Goal: Task Accomplishment & Management: Manage account settings

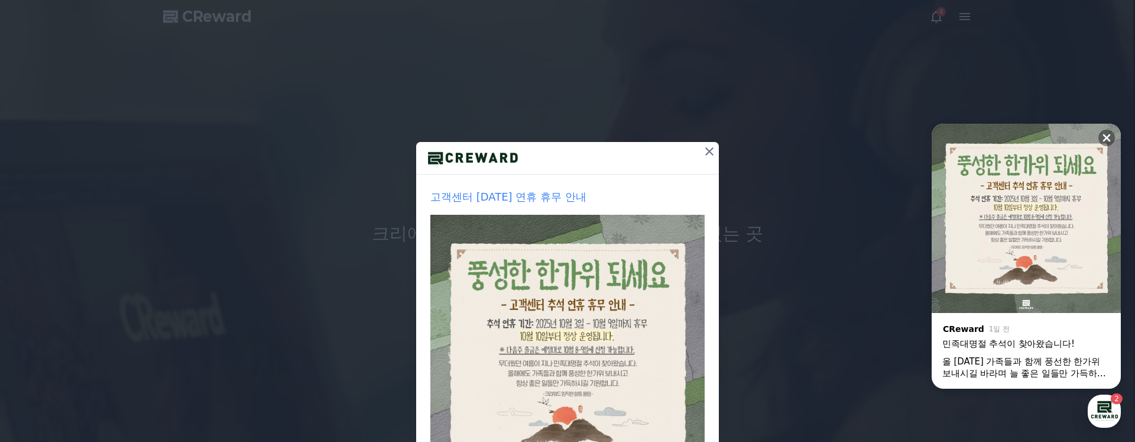
click at [705, 147] on icon at bounding box center [709, 151] width 14 height 14
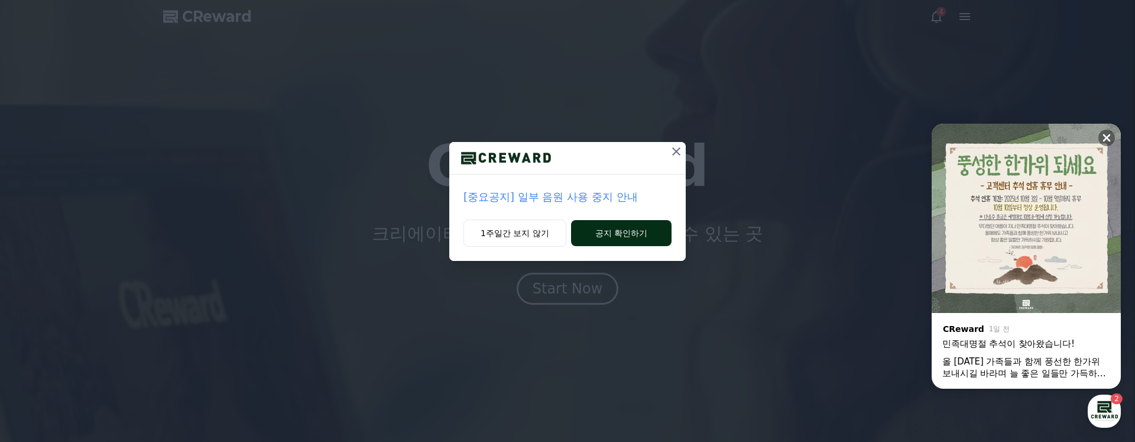
click at [615, 232] on button "공지 확인하기" at bounding box center [621, 233] width 100 height 26
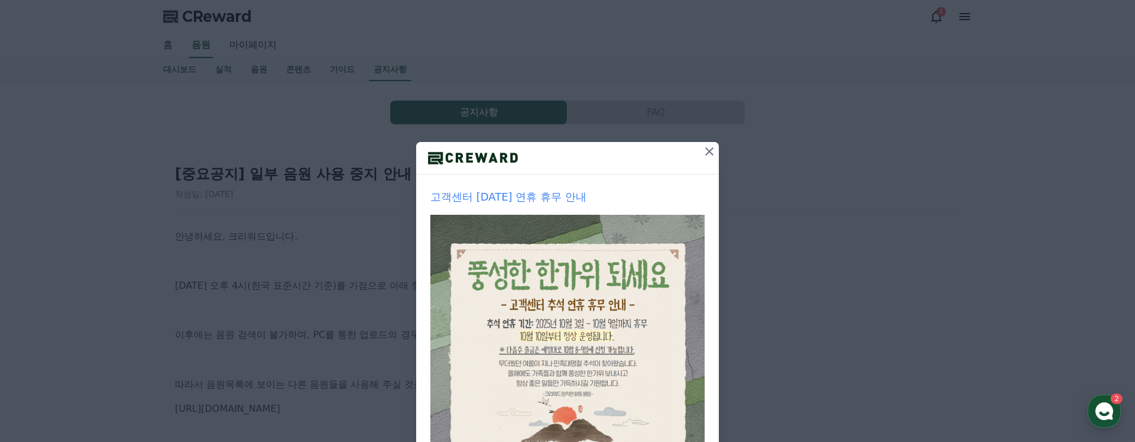
click at [714, 152] on icon at bounding box center [709, 151] width 14 height 14
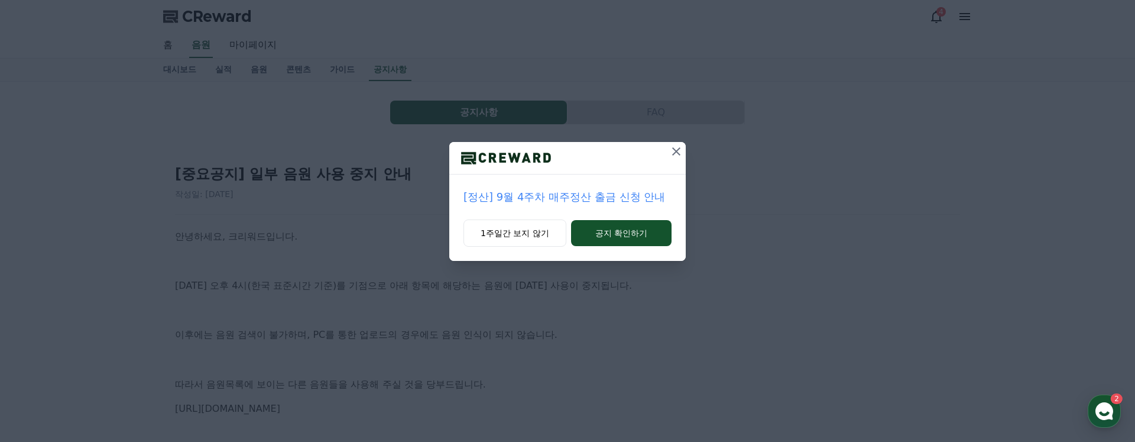
click at [672, 152] on icon at bounding box center [676, 151] width 14 height 14
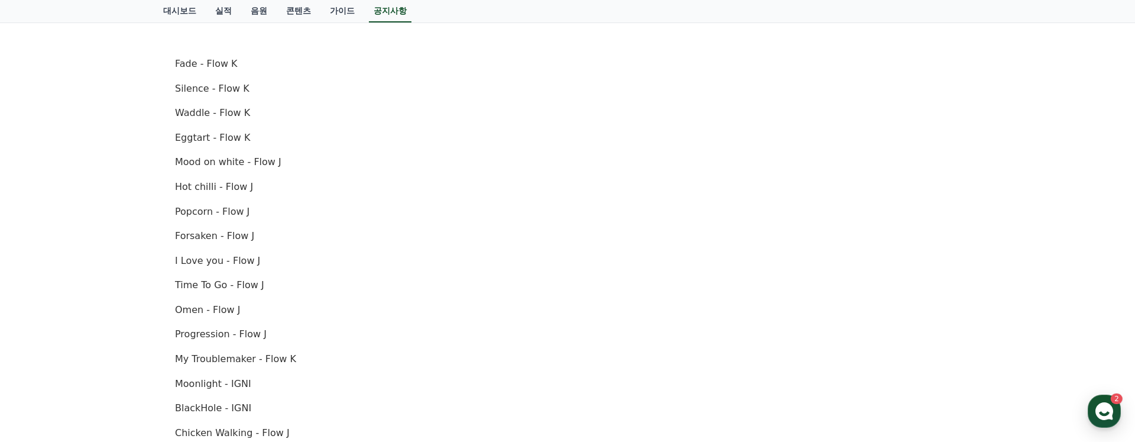
scroll to position [411, 0]
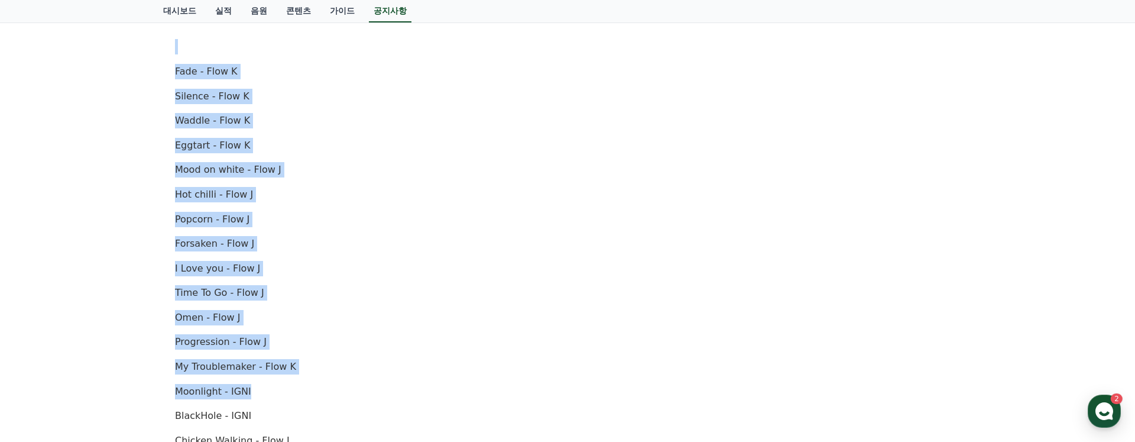
drag, startPoint x: 160, startPoint y: 53, endPoint x: 323, endPoint y: 393, distance: 376.5
click at [320, 395] on div "공지사항 FAQ [중요공지] 일부 음원 사용 중지 안내 작성일: 2025-10-02 안녕하세요, 크리워드입니다. 10월 2일 오후 4시(한국 …" at bounding box center [567, 235] width 818 height 1120
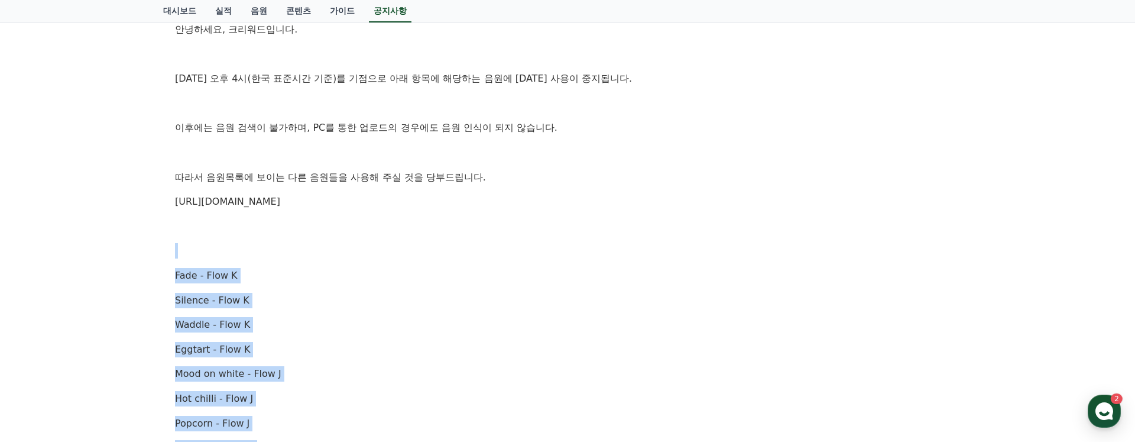
scroll to position [80, 0]
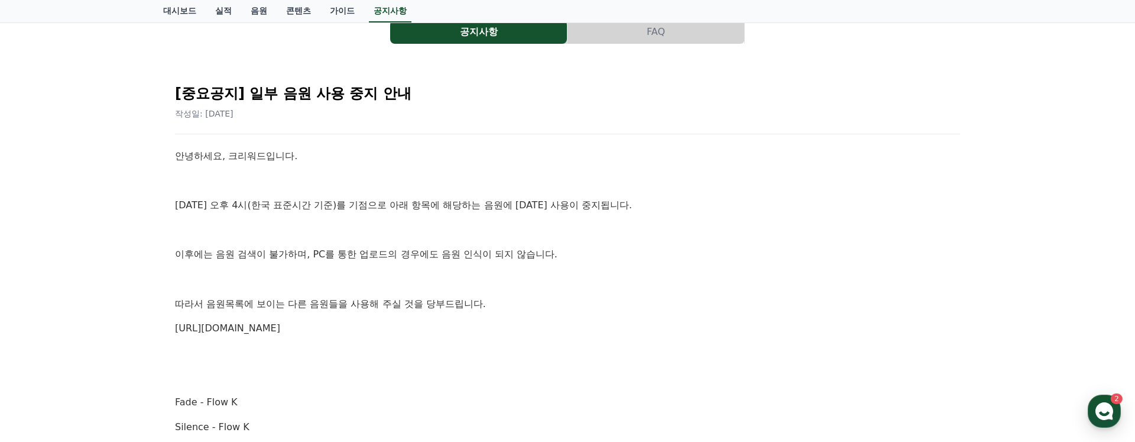
click at [223, 306] on p "따라서 음원목록에 보이는 다른 음원들을 사용해 주실 것을 당부드립니다." at bounding box center [567, 303] width 785 height 15
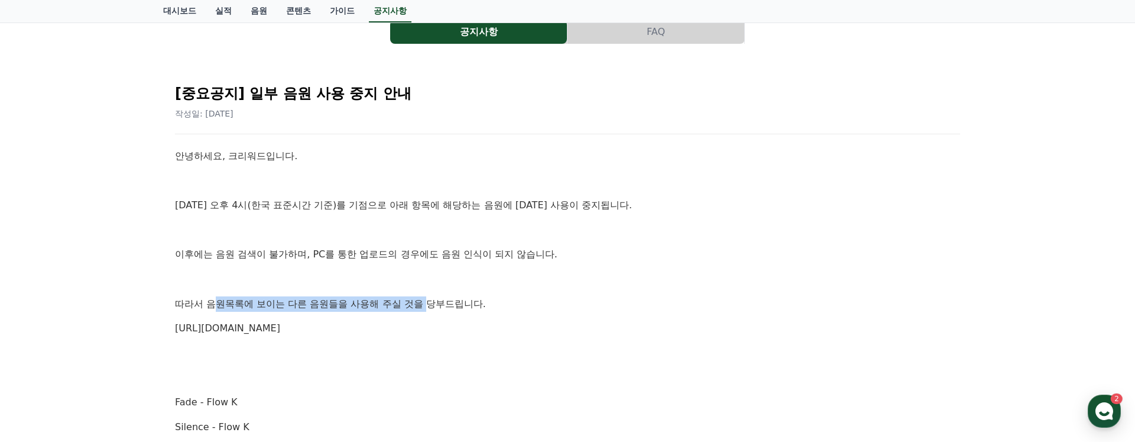
drag, startPoint x: 213, startPoint y: 301, endPoint x: 391, endPoint y: 309, distance: 178.1
click at [391, 309] on p "따라서 음원목록에 보이는 다른 음원들을 사용해 주실 것을 당부드립니다." at bounding box center [567, 303] width 785 height 15
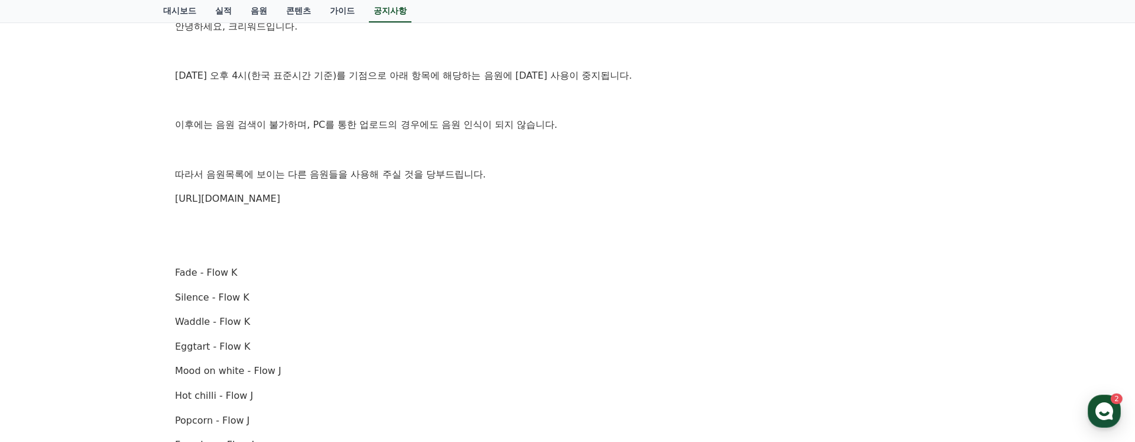
scroll to position [274, 0]
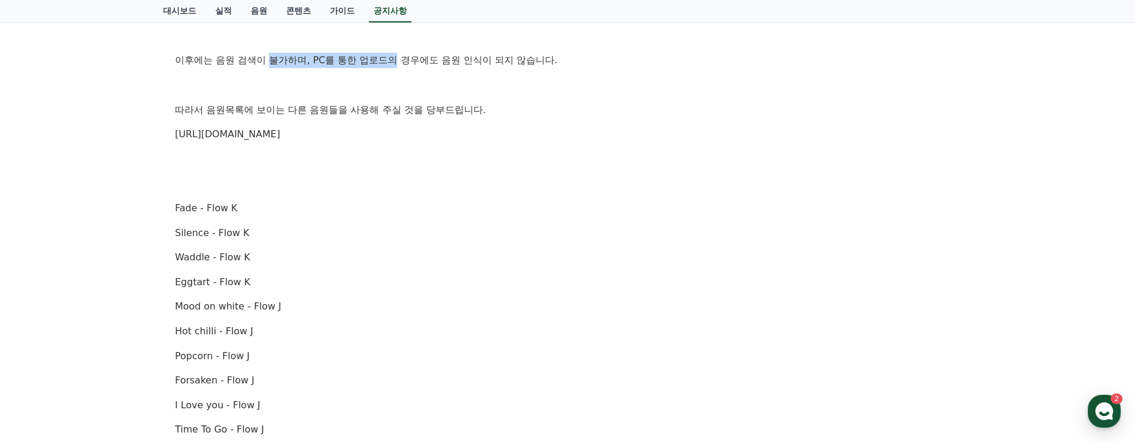
drag, startPoint x: 257, startPoint y: 60, endPoint x: 369, endPoint y: 63, distance: 112.9
click at [369, 63] on p "이후에는 음원 검색이 불가하며, PC를 통한 업로드의 경우에도 음원 인식이 되지 않습니다." at bounding box center [567, 60] width 785 height 15
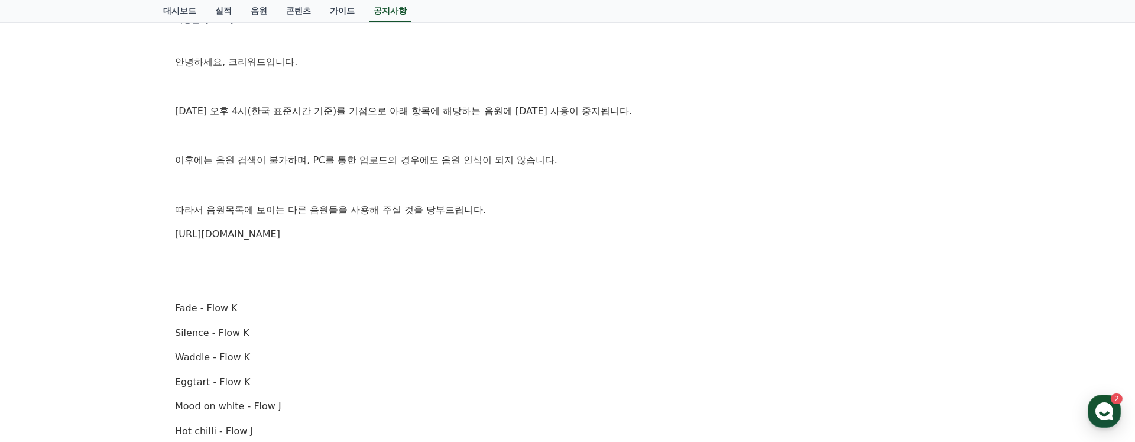
scroll to position [164, 0]
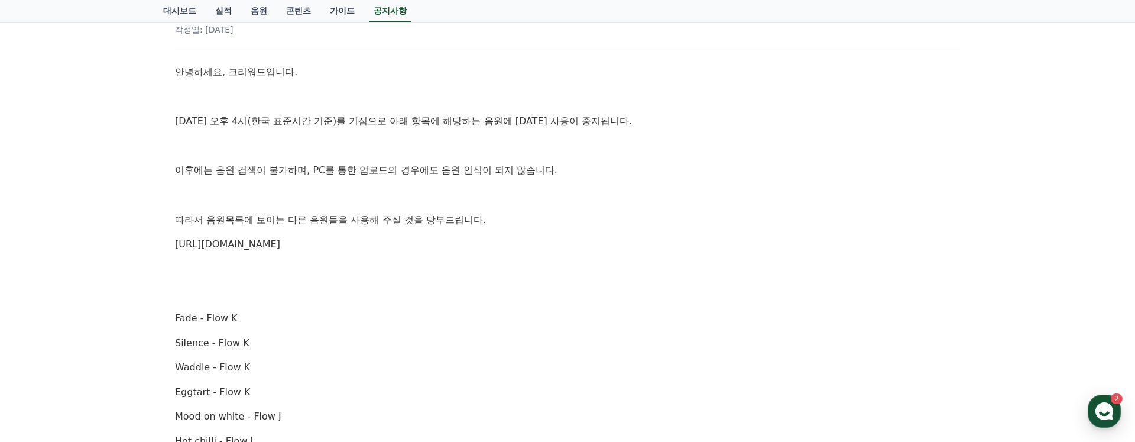
drag, startPoint x: 322, startPoint y: 132, endPoint x: 502, endPoint y: 143, distance: 180.6
click at [502, 143] on p at bounding box center [567, 145] width 785 height 15
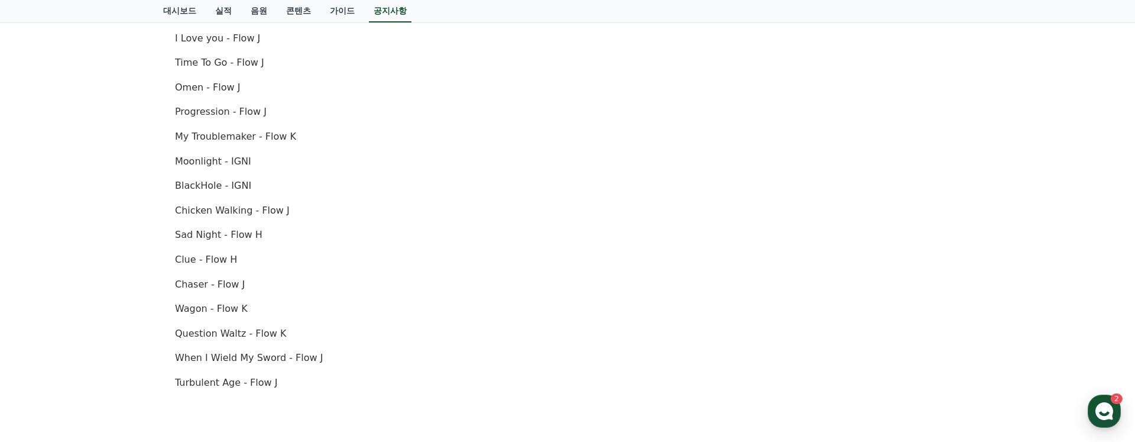
scroll to position [657, 0]
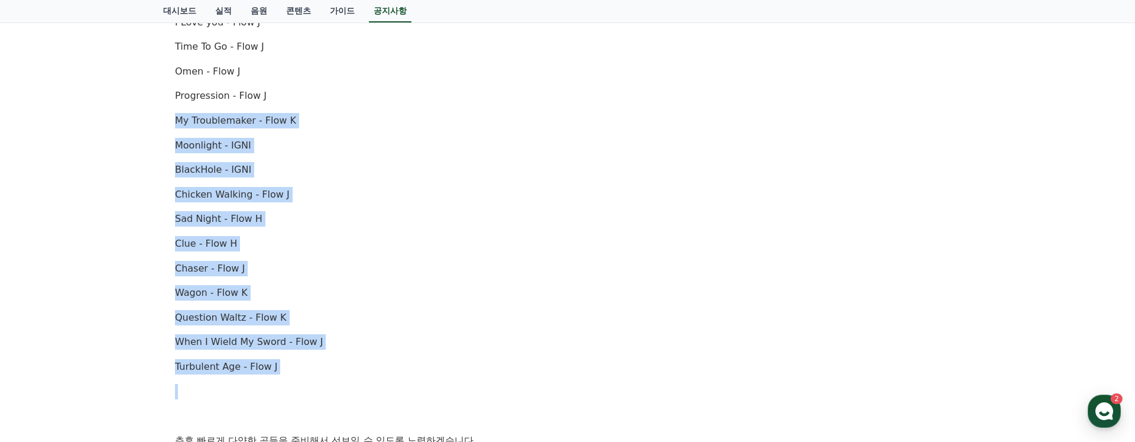
drag, startPoint x: 173, startPoint y: 128, endPoint x: 399, endPoint y: 382, distance: 340.4
click at [399, 382] on div "[중요공지] 일부 음원 사용 중지 안내 작성일: 2025-10-02 안녕하세요, 크리워드입니다. 10월 2일 오후 4시(한국 표준시간 기준)를…" at bounding box center [568, 15] width 790 height 1039
click at [399, 382] on div "안녕하세요, 크리워드입니다. 10월 2일 오후 4시(한국 표준시간 기준)를 기점으로 아래 항목에 해당하는 음원에 대한 사용이 중지됩니다. 이후…" at bounding box center [567, 34] width 785 height 925
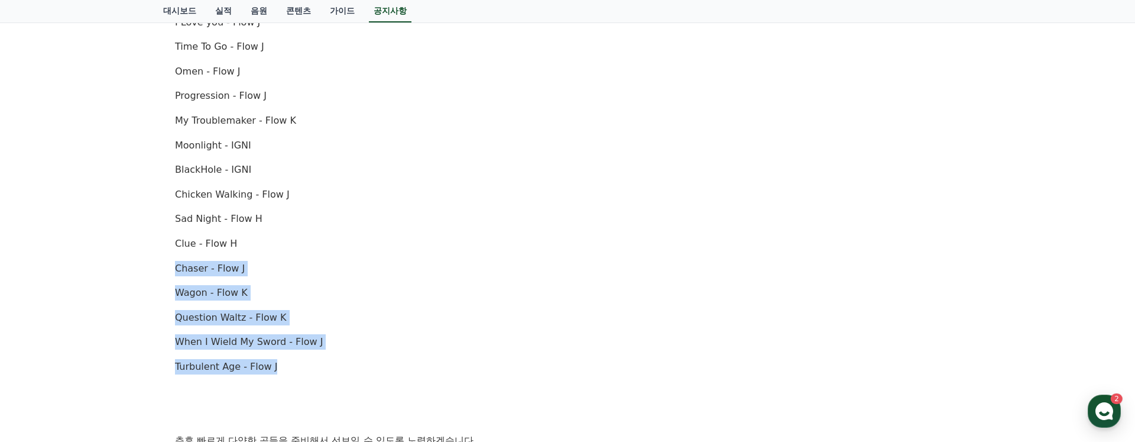
drag, startPoint x: 409, startPoint y: 369, endPoint x: 333, endPoint y: 239, distance: 150.8
click at [333, 239] on div "안녕하세요, 크리워드입니다. 10월 2일 오후 4시(한국 표준시간 기준)를 기점으로 아래 항목에 해당하는 음원에 대한 사용이 중지됩니다. 이후…" at bounding box center [567, 34] width 785 height 925
click at [333, 239] on p "Clue - Flow H" at bounding box center [567, 243] width 785 height 15
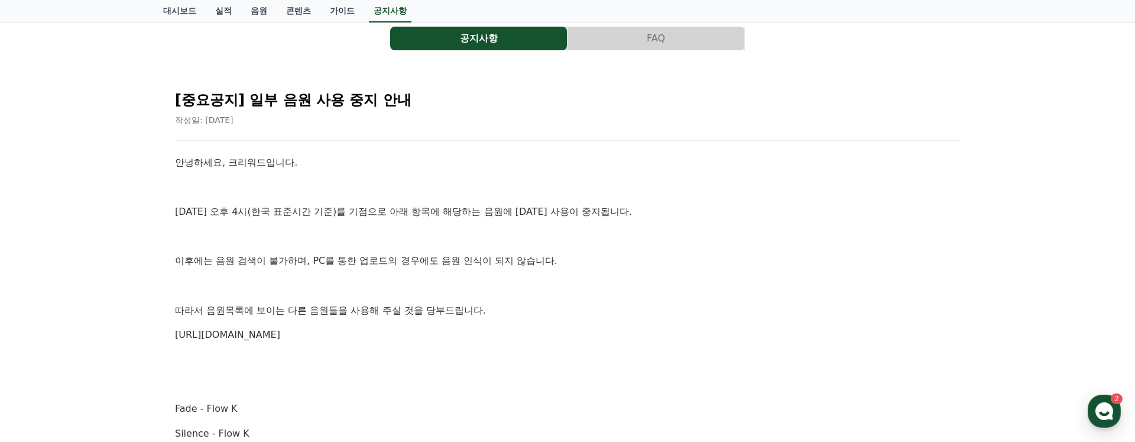
scroll to position [73, 0]
click at [280, 333] on link "https://creward.net/music/list/public" at bounding box center [227, 334] width 105 height 11
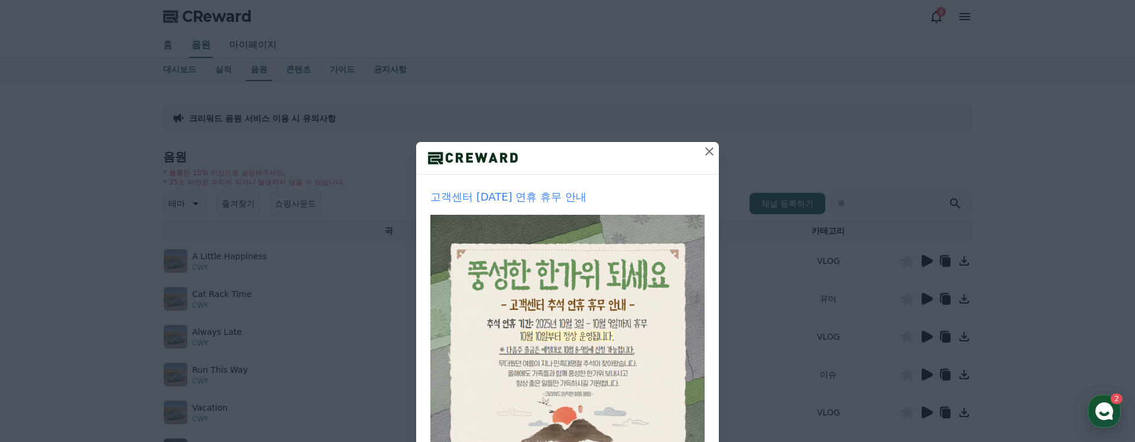
click at [712, 147] on icon at bounding box center [709, 151] width 8 height 8
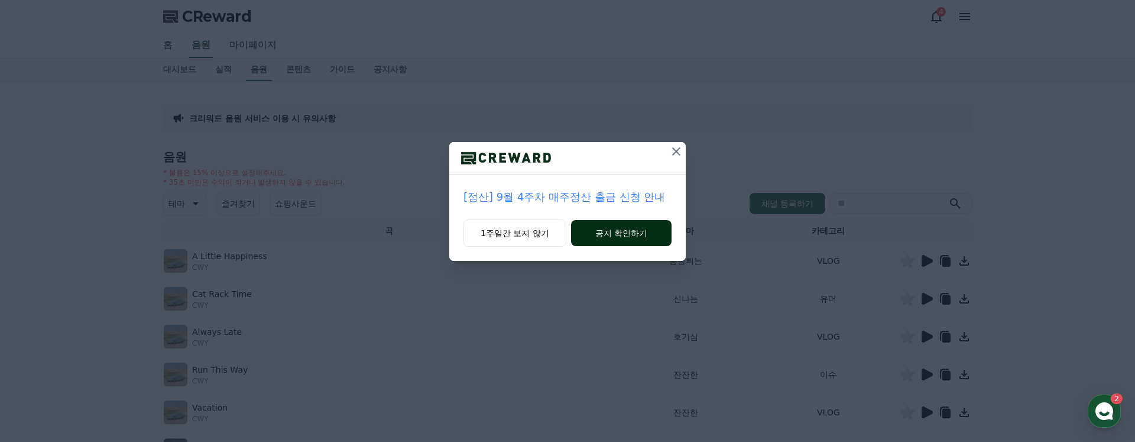
click at [611, 232] on button "공지 확인하기" at bounding box center [621, 233] width 100 height 26
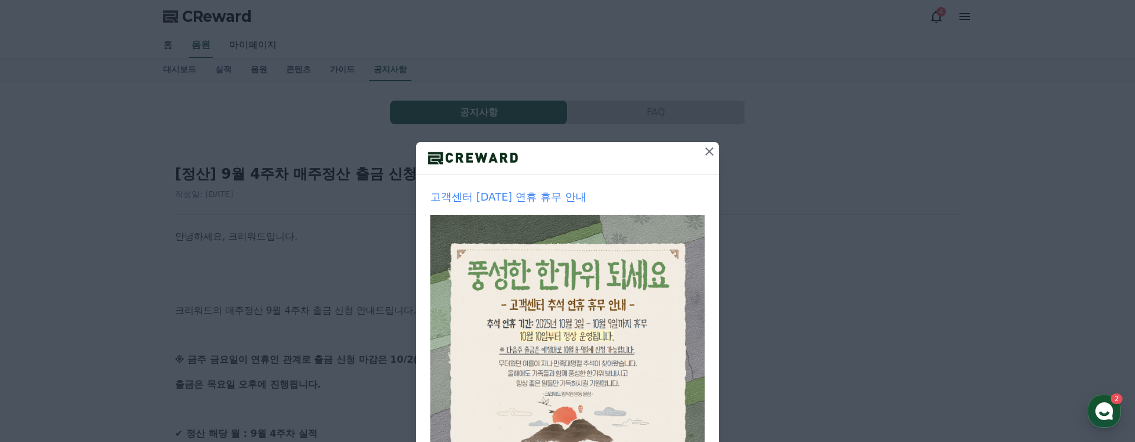
click at [712, 153] on icon at bounding box center [709, 151] width 14 height 14
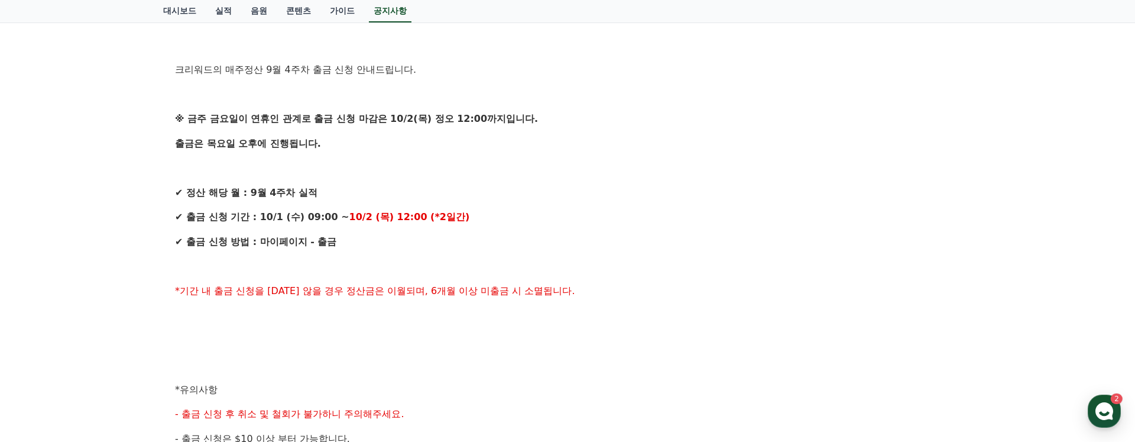
scroll to position [243, 0]
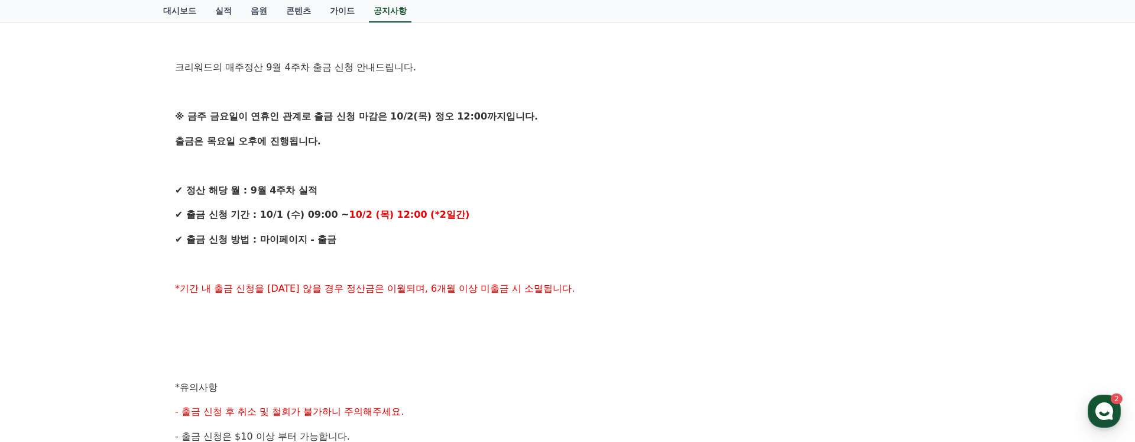
click at [369, 207] on p "✔ 출금 신청 기간 : 10/1 (수) 09:00 ~ 10/2 (목) 12:00 (*2일간)" at bounding box center [567, 214] width 785 height 15
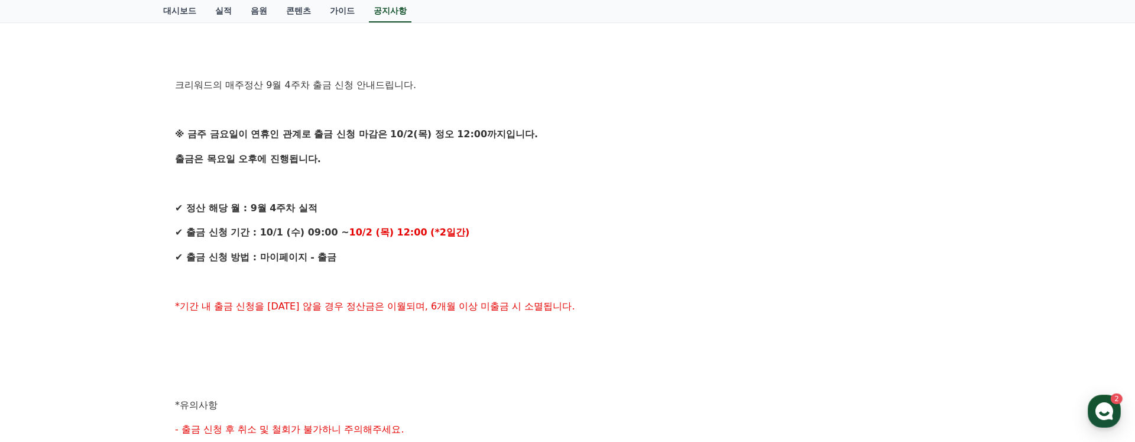
scroll to position [0, 0]
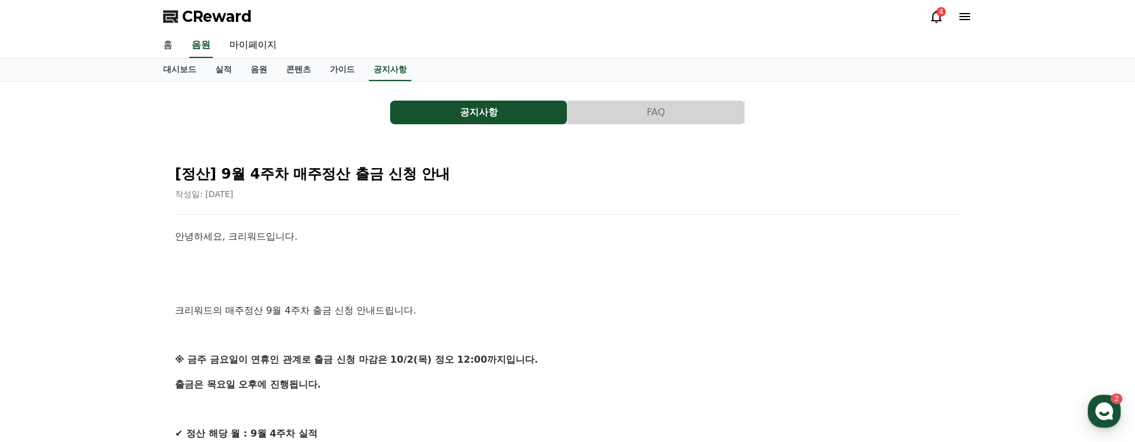
click at [170, 40] on link "홈" at bounding box center [168, 45] width 28 height 25
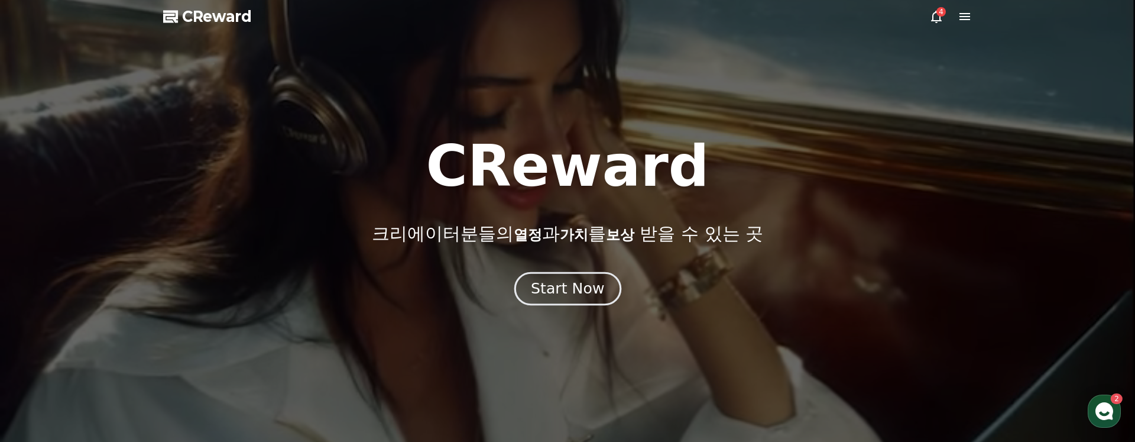
click at [587, 288] on div "Start Now" at bounding box center [567, 288] width 73 height 20
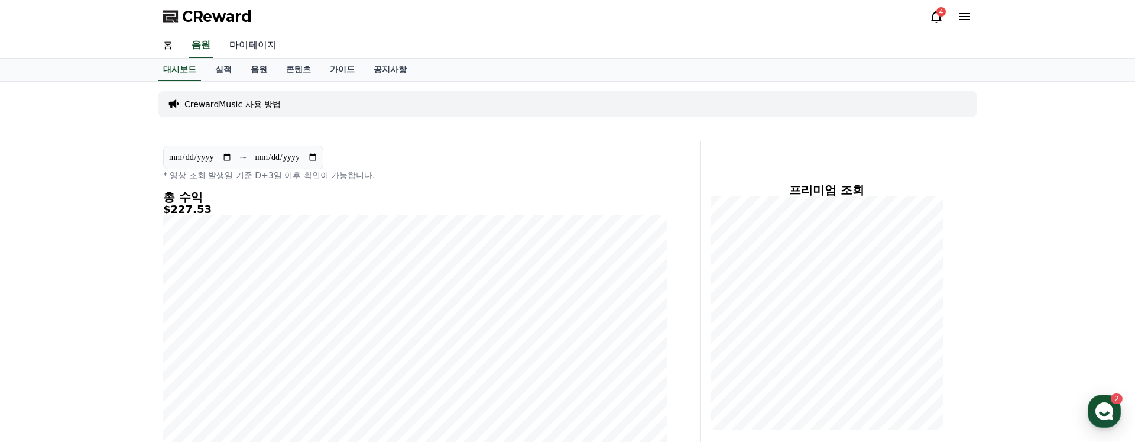
click at [235, 44] on link "마이페이지" at bounding box center [253, 45] width 66 height 25
select select "**********"
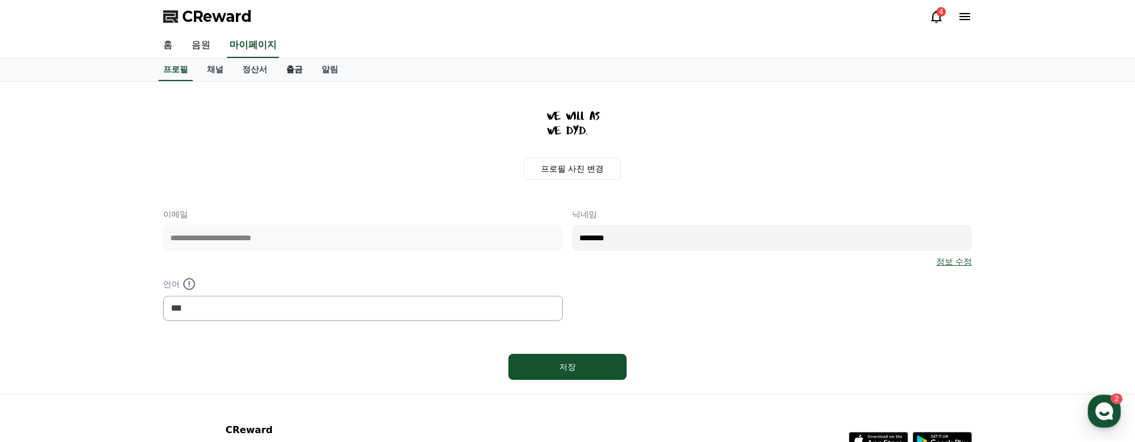
click at [277, 77] on link "출금" at bounding box center [294, 70] width 35 height 22
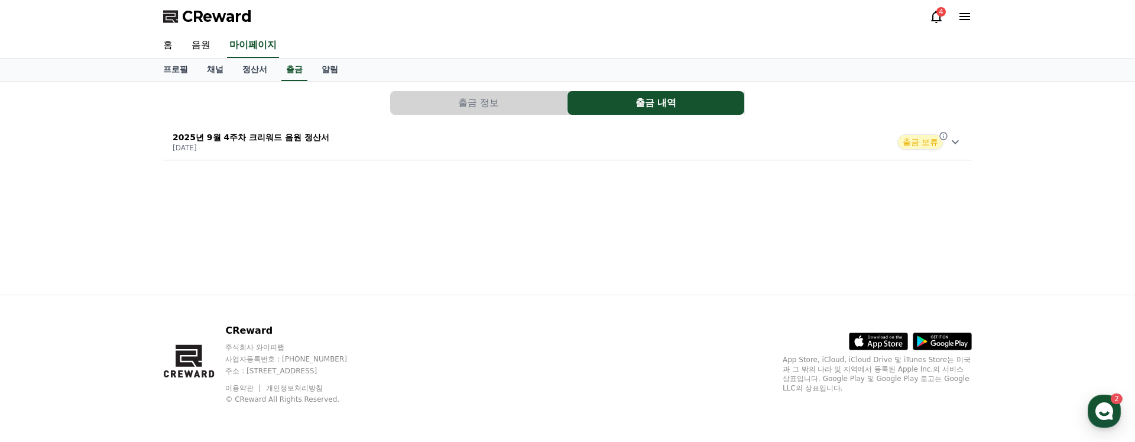
click at [925, 138] on span "출금 보류" at bounding box center [920, 141] width 46 height 15
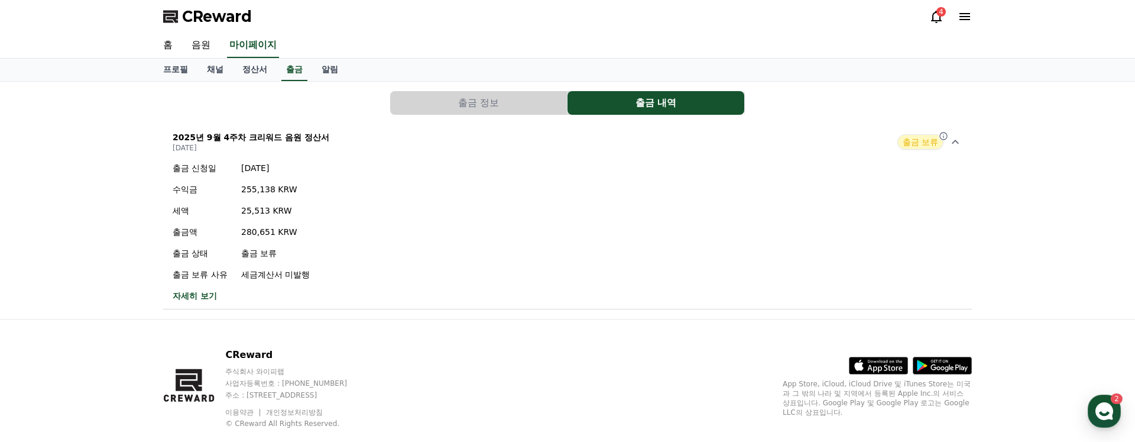
click at [956, 145] on icon at bounding box center [955, 142] width 14 height 14
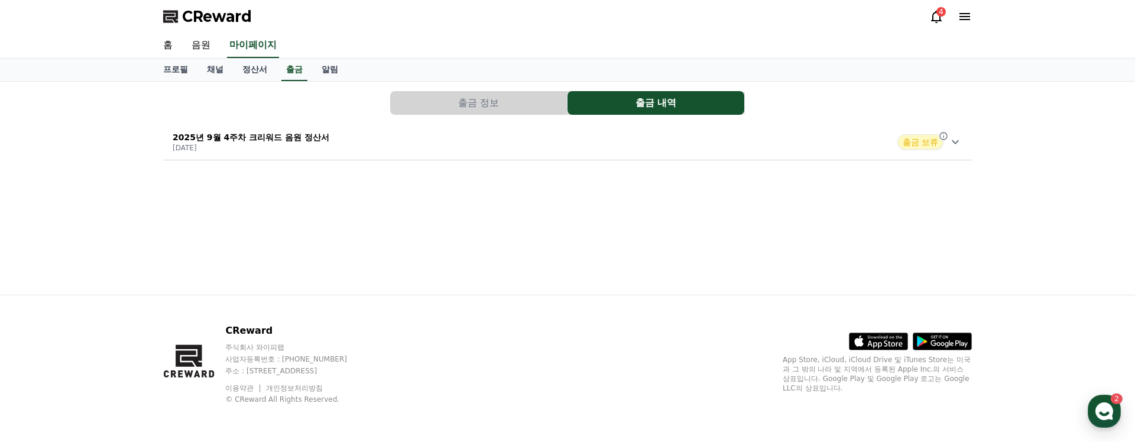
click at [956, 145] on icon at bounding box center [955, 142] width 14 height 14
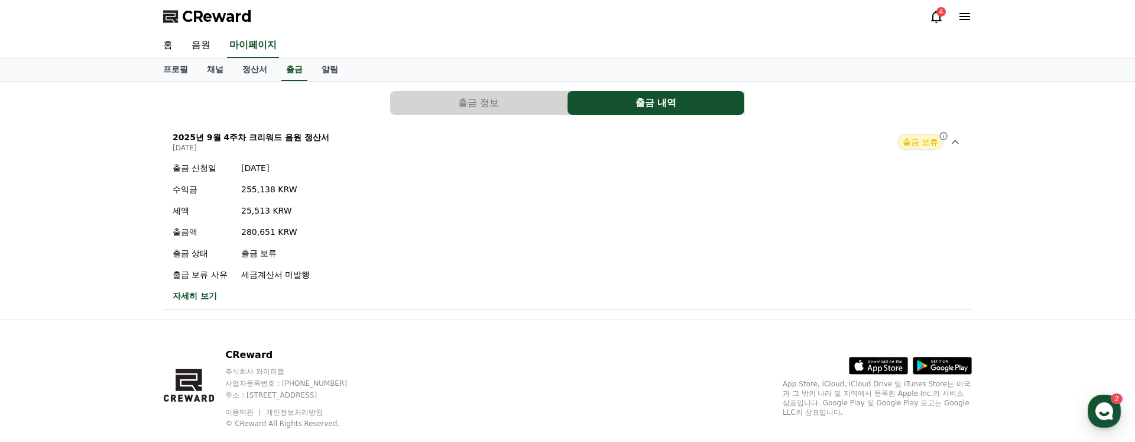
click at [193, 294] on link "자세히 보기" at bounding box center [241, 296] width 137 height 12
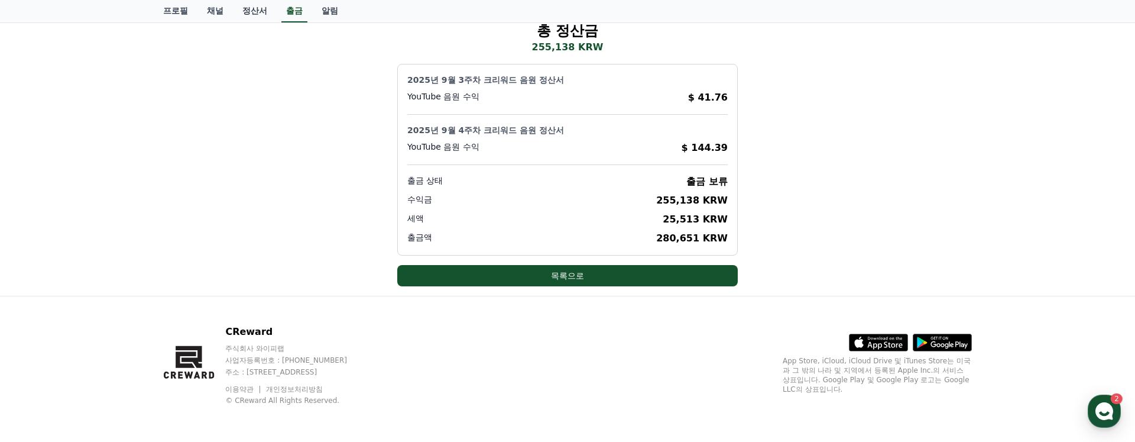
scroll to position [104, 0]
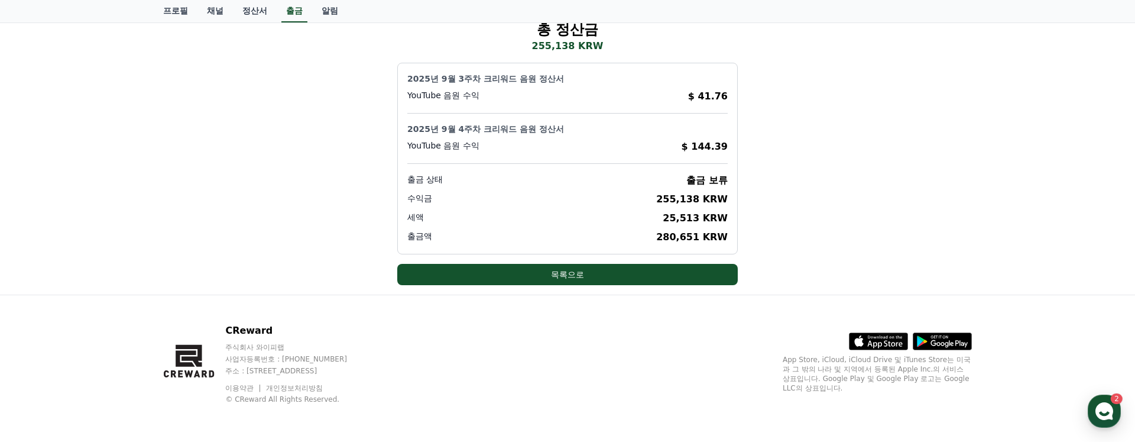
drag, startPoint x: 661, startPoint y: 228, endPoint x: 757, endPoint y: 236, distance: 96.8
click at [757, 236] on div "총 정산금 255,138 KRW 2025년 9월 3주차 크리워드 음원 정산서 YouTube 음원 수익 $ 41.76 2025년 9월 4주차 크…" at bounding box center [567, 152] width 809 height 265
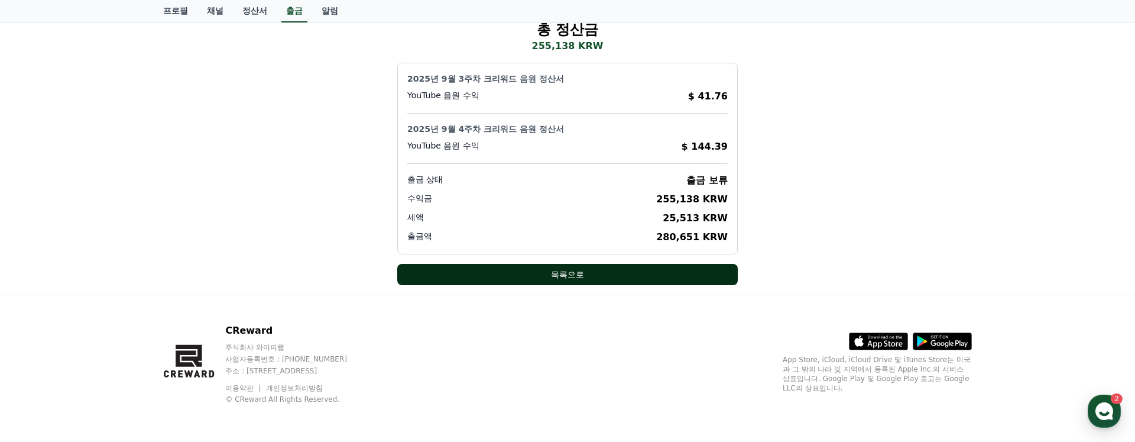
click at [621, 264] on button "목록으로" at bounding box center [567, 274] width 340 height 21
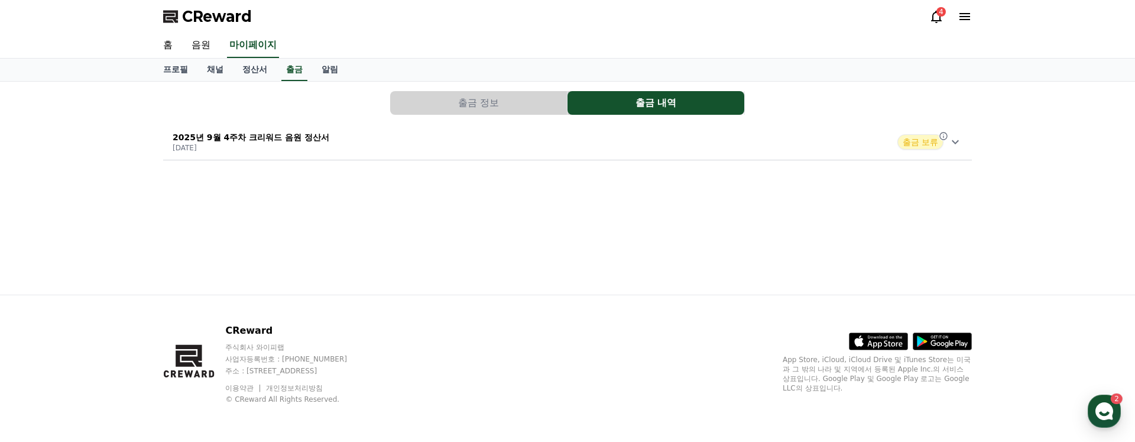
click at [936, 142] on span "출금 보류" at bounding box center [920, 141] width 46 height 15
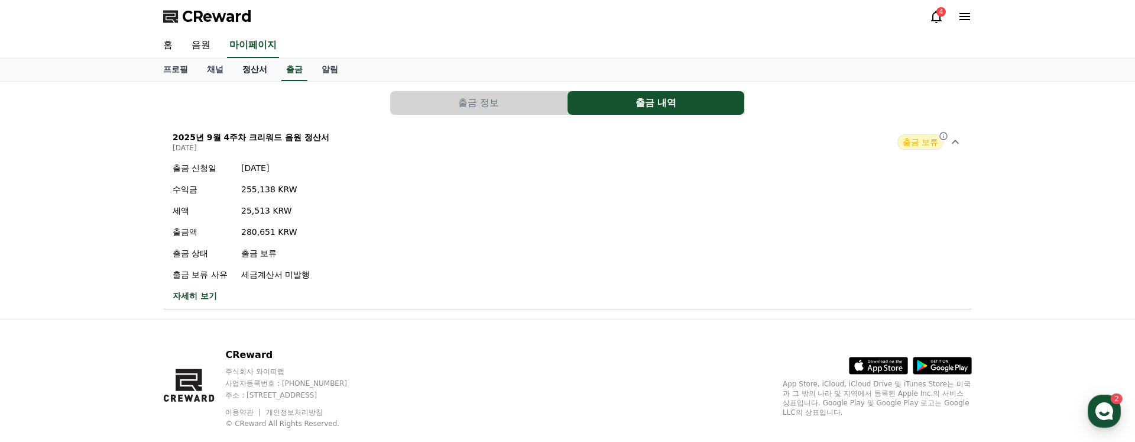
click at [237, 68] on link "정산서" at bounding box center [255, 70] width 44 height 22
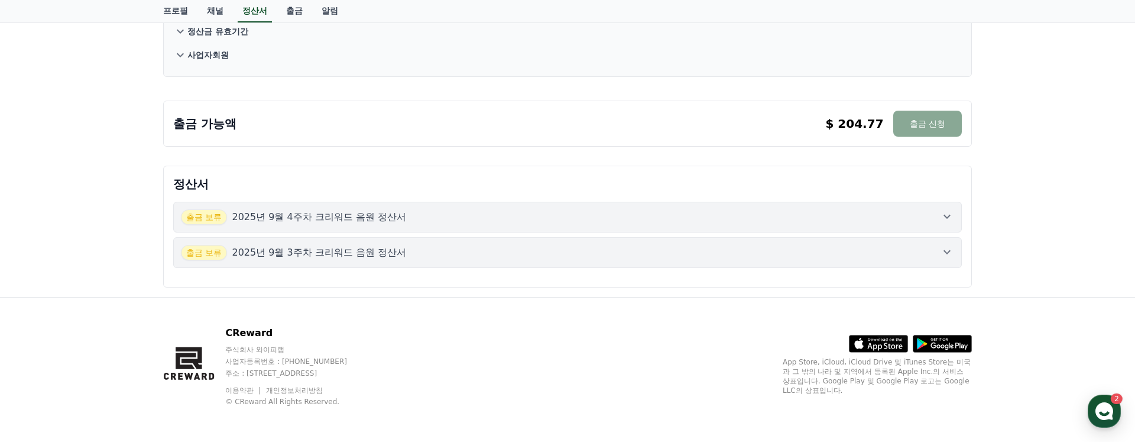
scroll to position [171, 0]
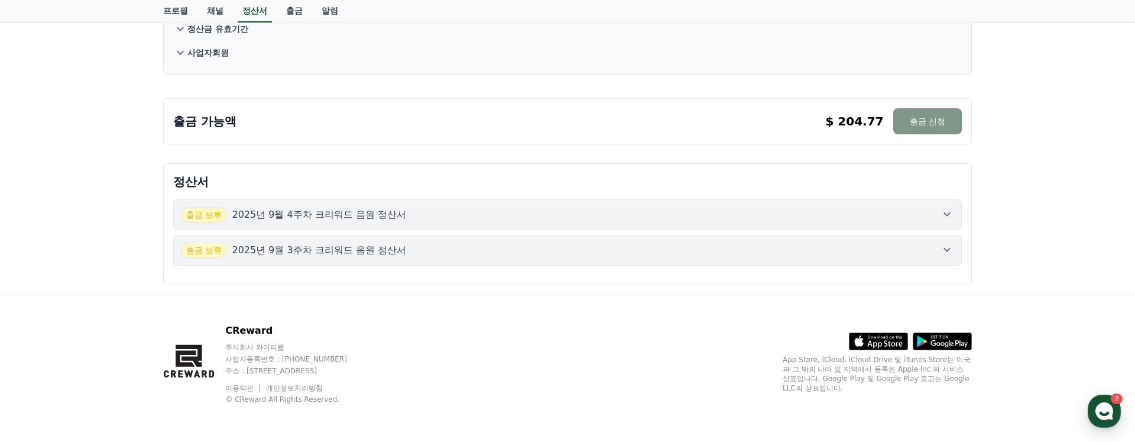
click at [941, 111] on button "출금 신청" at bounding box center [927, 121] width 69 height 26
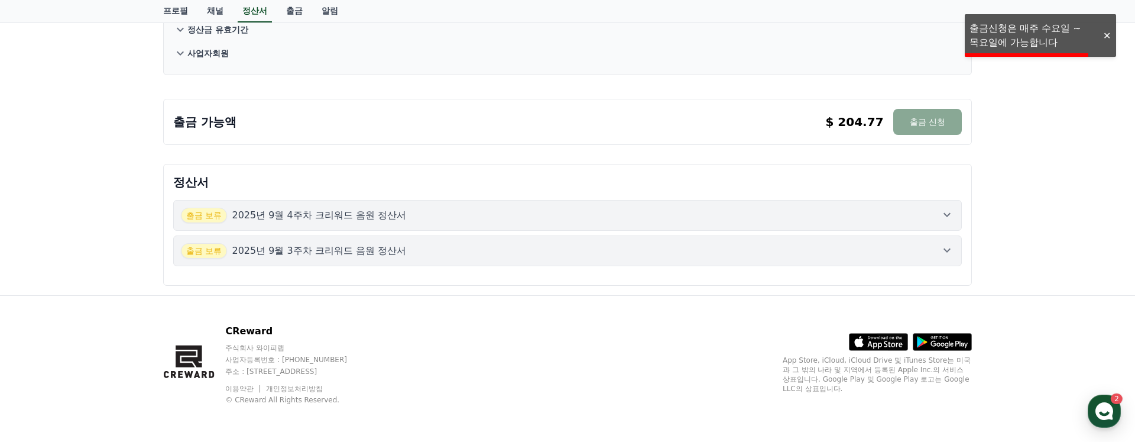
scroll to position [0, 0]
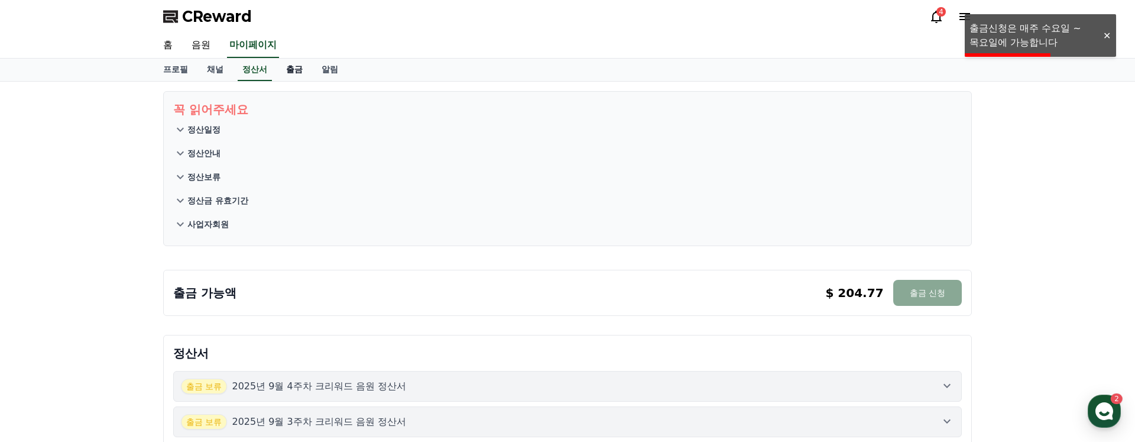
click at [278, 69] on link "출금" at bounding box center [294, 70] width 35 height 22
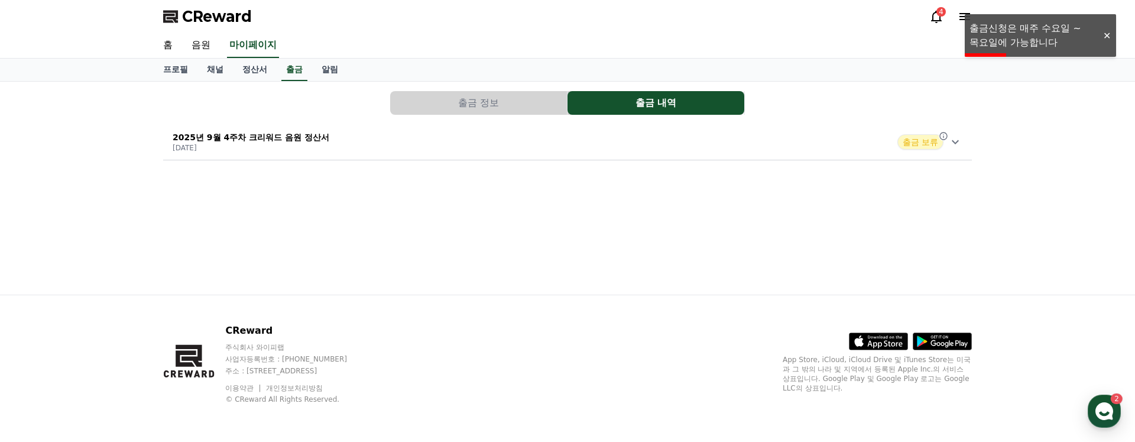
click at [929, 138] on span "출금 보류" at bounding box center [920, 141] width 46 height 15
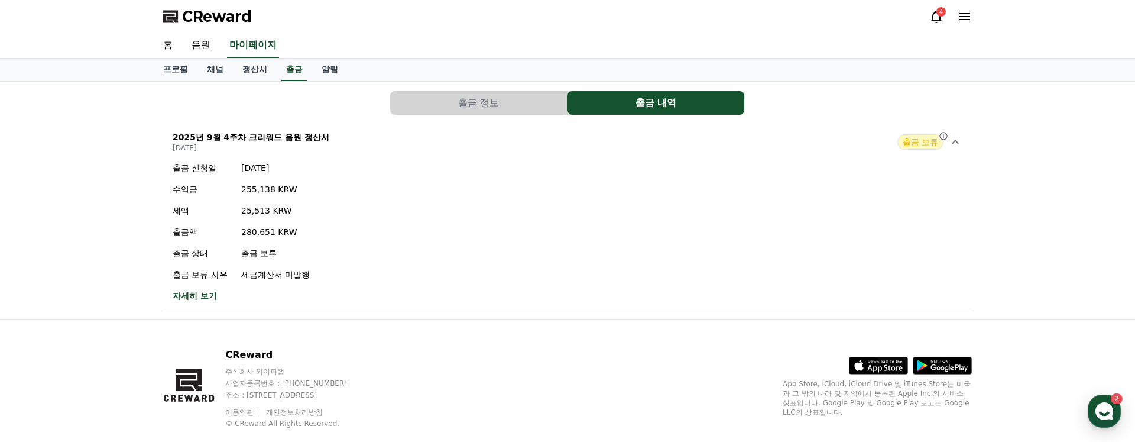
drag, startPoint x: 330, startPoint y: 283, endPoint x: 275, endPoint y: 252, distance: 63.5
click at [275, 252] on div "출금 신청일 2025-10-01 수익금 255,138 KRW 세액 25,513 KRW 출금액 280,651 KRW 출금 상태 출금 보류 출금 …" at bounding box center [567, 231] width 809 height 149
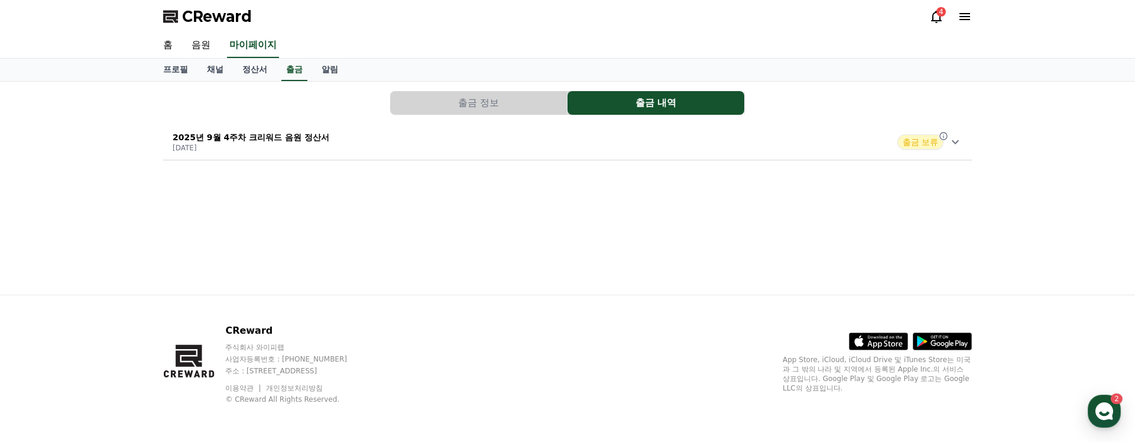
click at [315, 142] on div "2025년 9월 4주차 크리워드 음원 정산서 2025-10-01 출금 보류" at bounding box center [567, 142] width 809 height 31
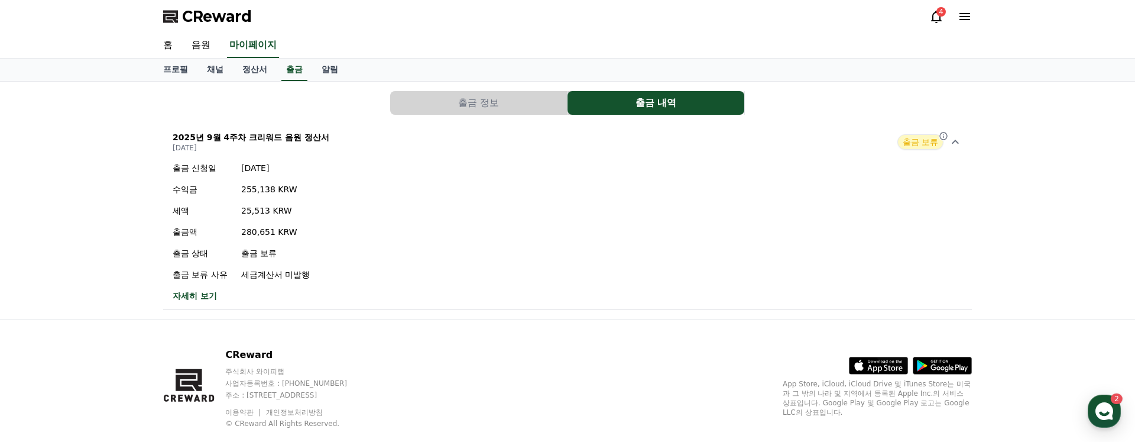
click at [189, 293] on link "자세히 보기" at bounding box center [241, 296] width 137 height 12
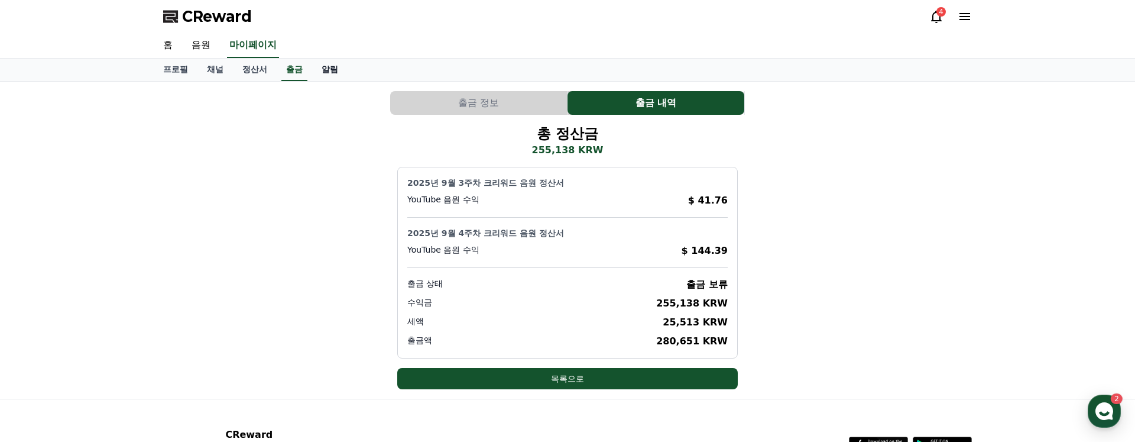
click at [327, 70] on link "알림" at bounding box center [329, 70] width 35 height 22
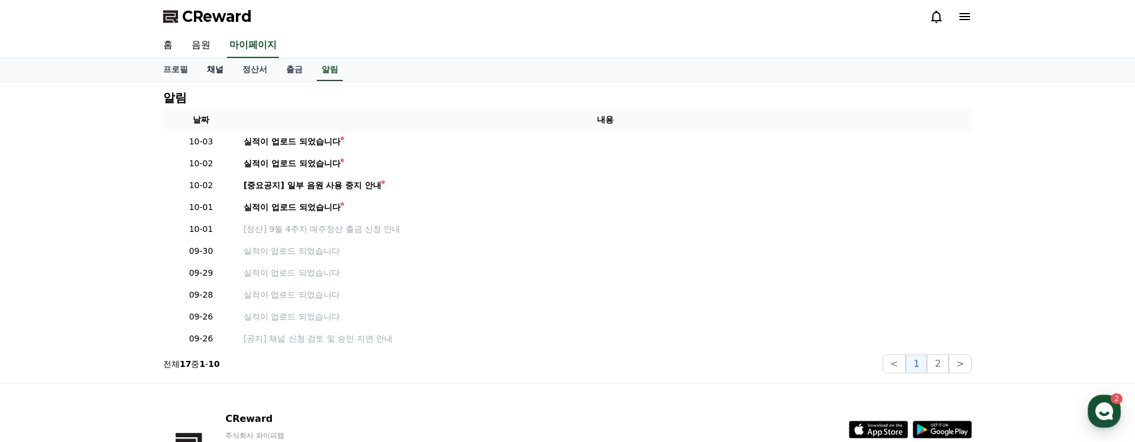
click at [220, 70] on link "채널" at bounding box center [214, 70] width 35 height 22
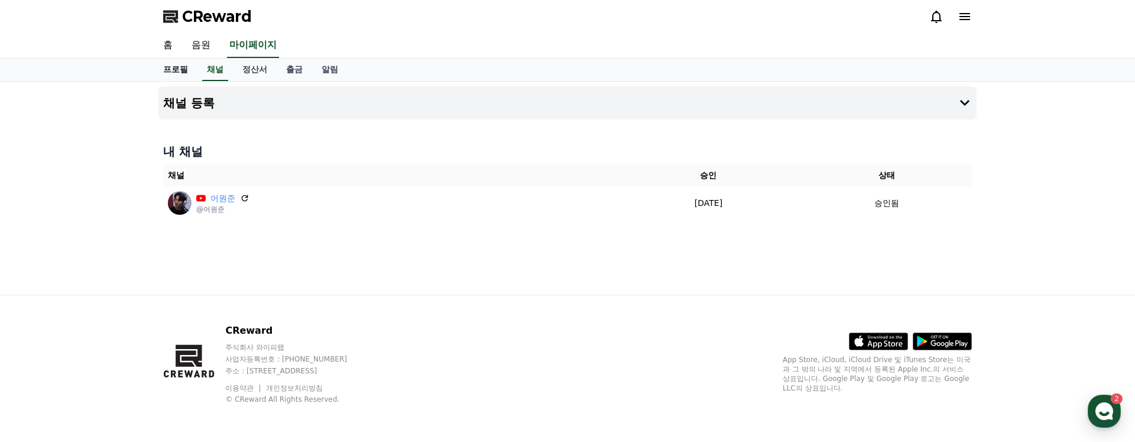
click at [175, 70] on link "프로필" at bounding box center [176, 70] width 44 height 22
select select "**********"
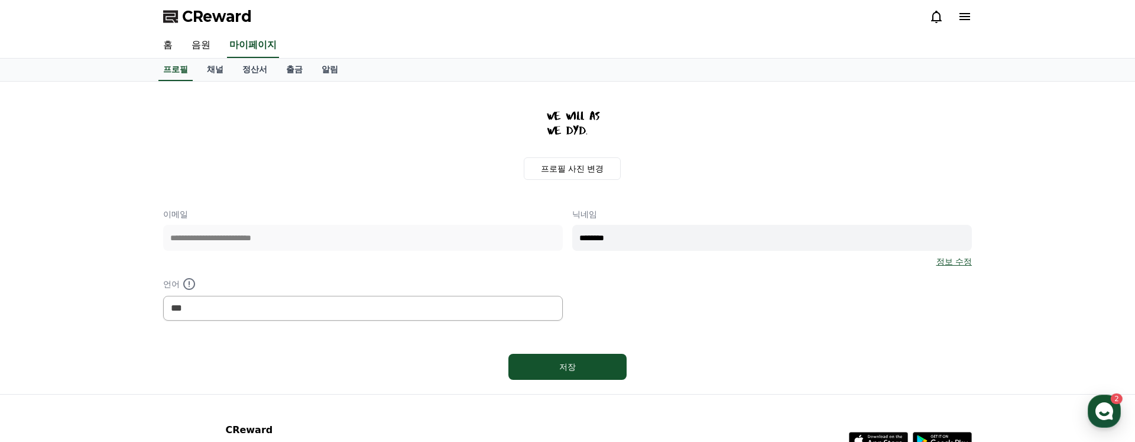
click at [933, 11] on icon at bounding box center [936, 16] width 14 height 14
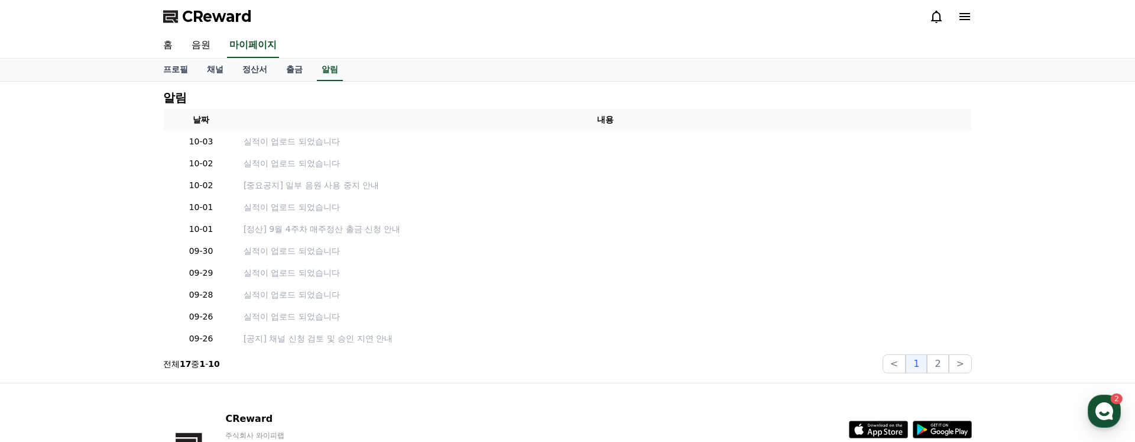
click at [959, 11] on icon at bounding box center [965, 16] width 14 height 14
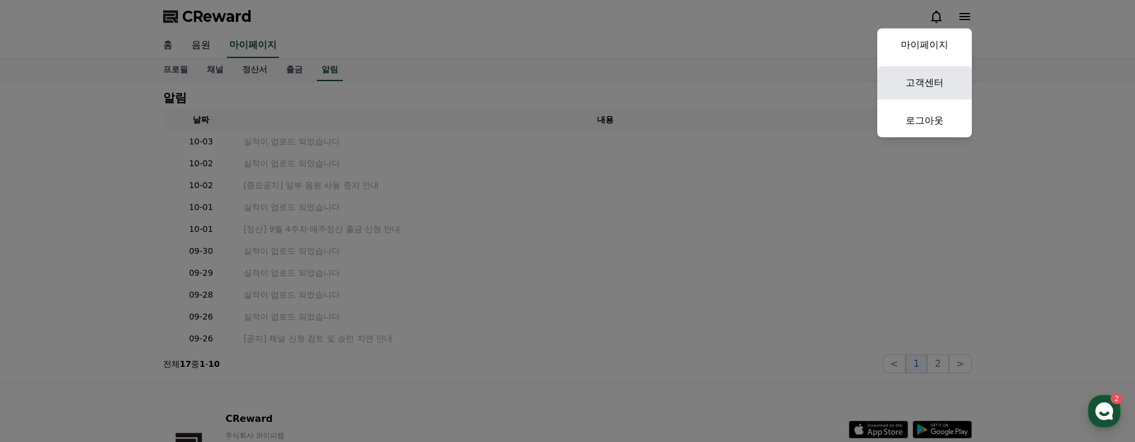
click at [930, 80] on link "고객센터" at bounding box center [924, 82] width 95 height 33
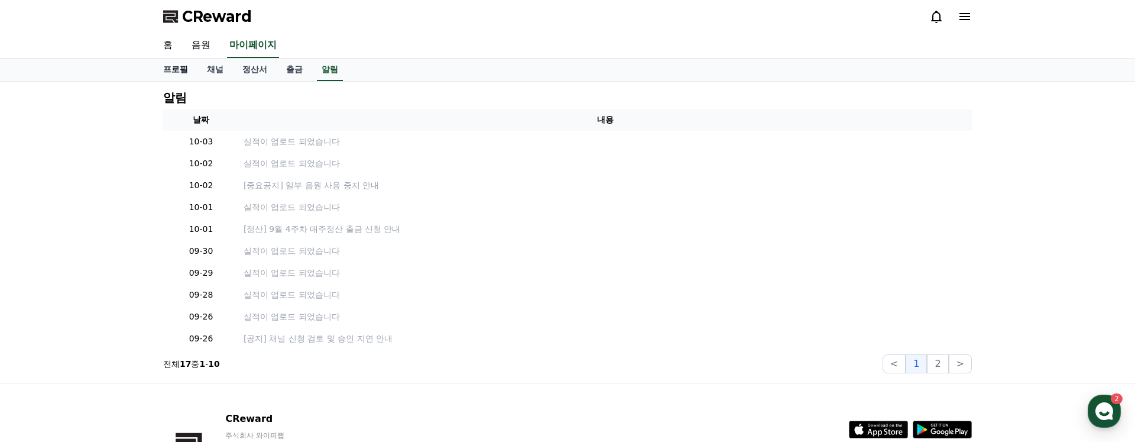
click at [177, 69] on link "프로필" at bounding box center [176, 70] width 44 height 22
select select "**********"
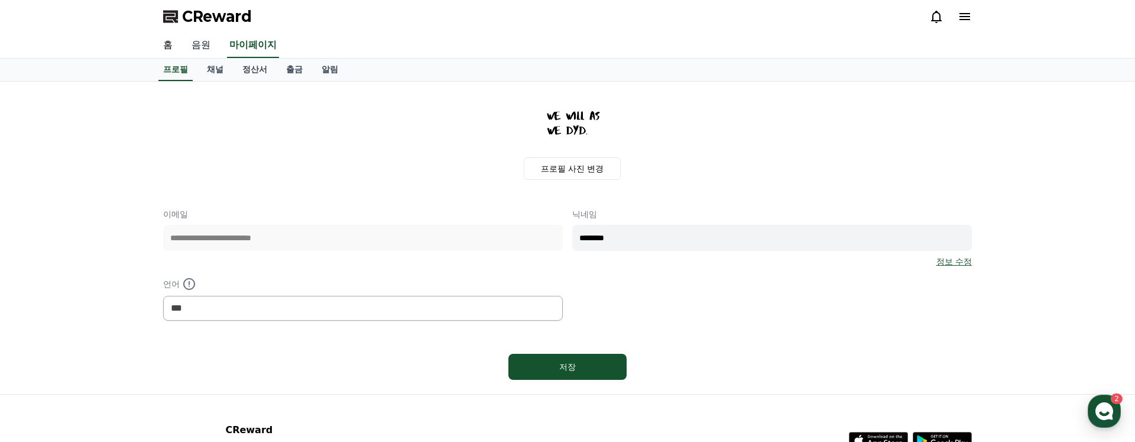
click at [189, 46] on link "음원" at bounding box center [201, 45] width 38 height 25
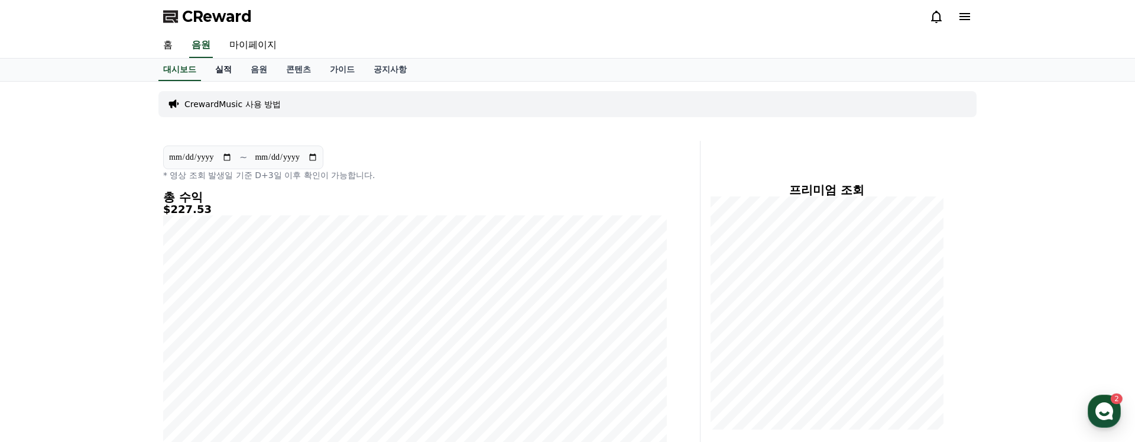
click at [208, 69] on link "실적" at bounding box center [223, 70] width 35 height 22
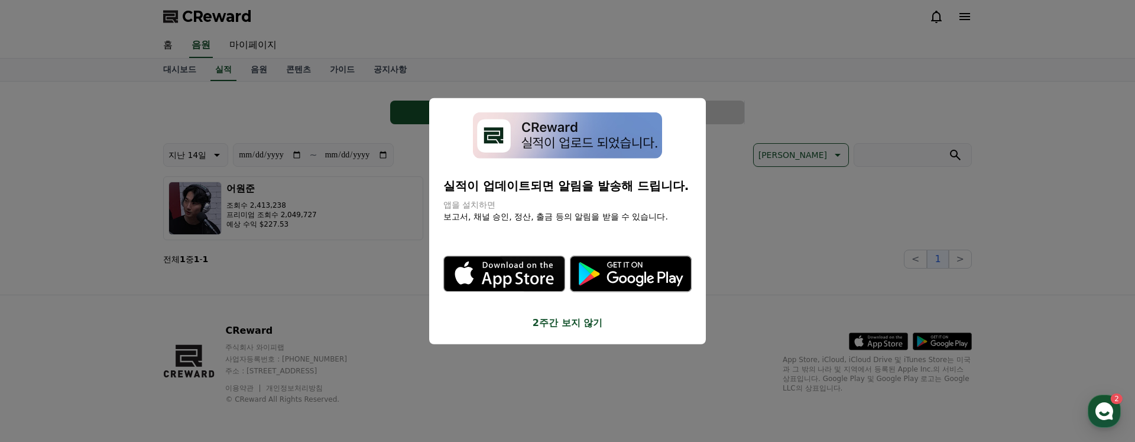
click at [819, 140] on button "close modal" at bounding box center [567, 221] width 1135 height 442
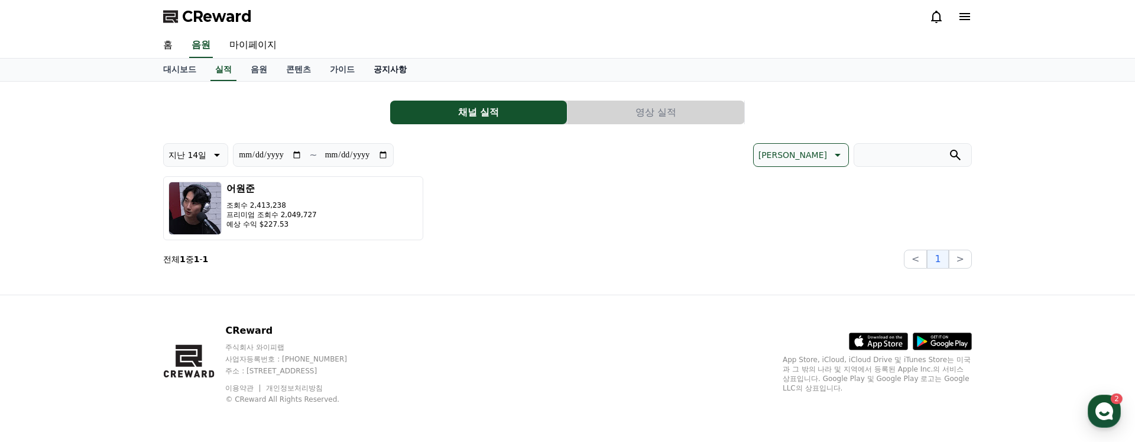
click at [364, 68] on link "공지사항" at bounding box center [390, 70] width 52 height 22
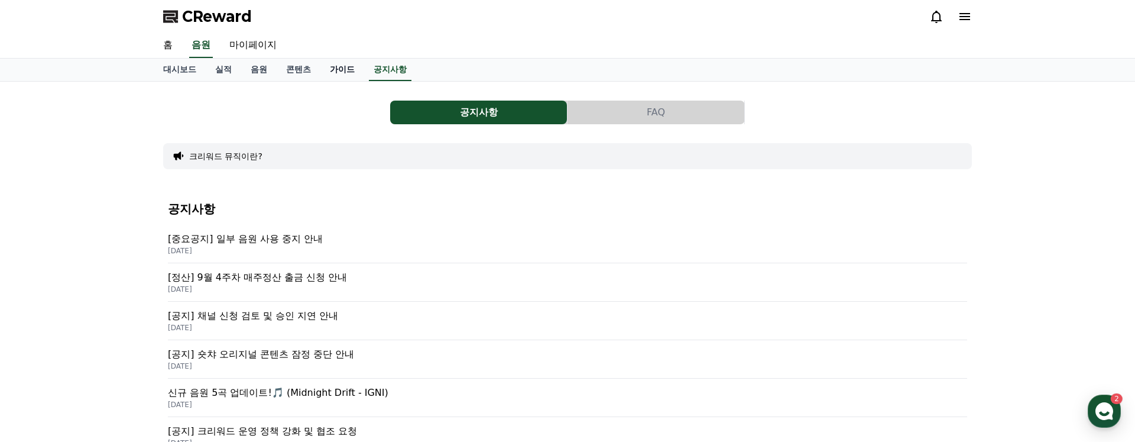
click at [335, 70] on link "가이드" at bounding box center [342, 70] width 44 height 22
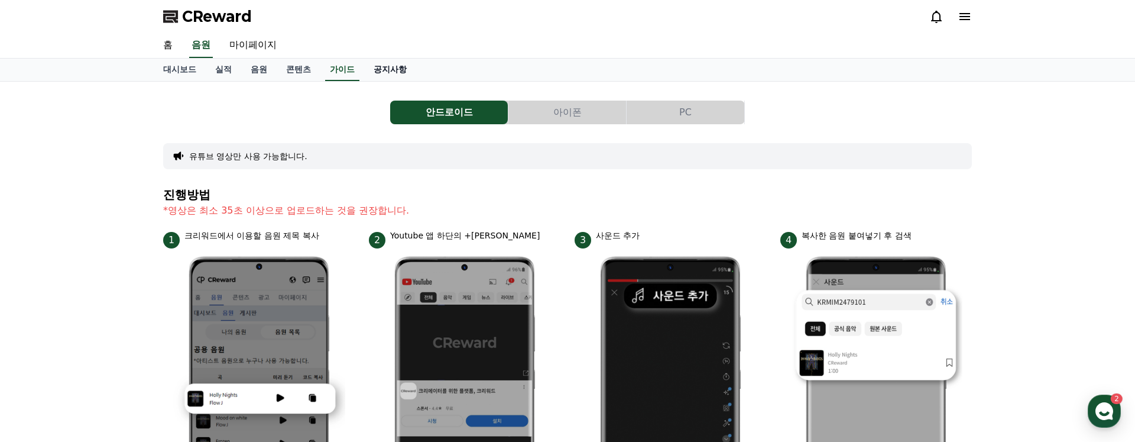
click at [386, 65] on link "공지사항" at bounding box center [390, 70] width 52 height 22
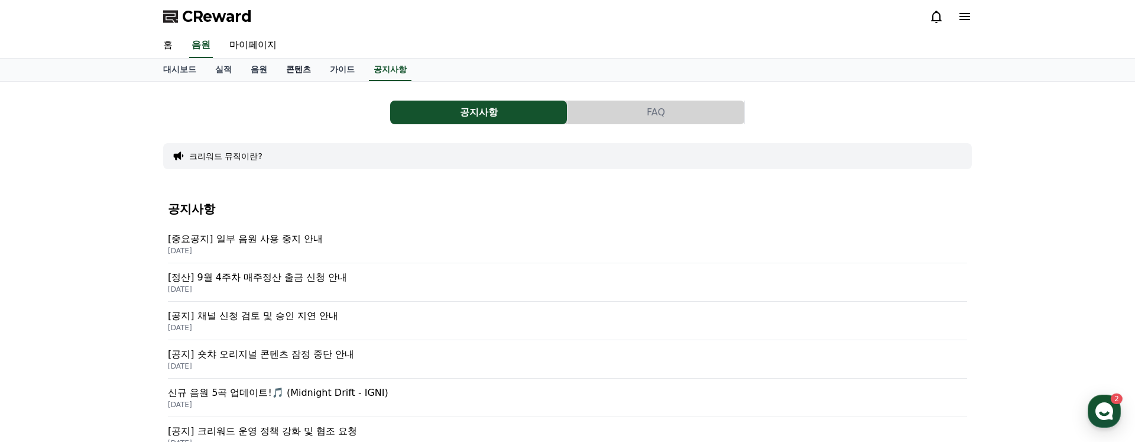
click at [287, 64] on link "콘텐츠" at bounding box center [299, 70] width 44 height 22
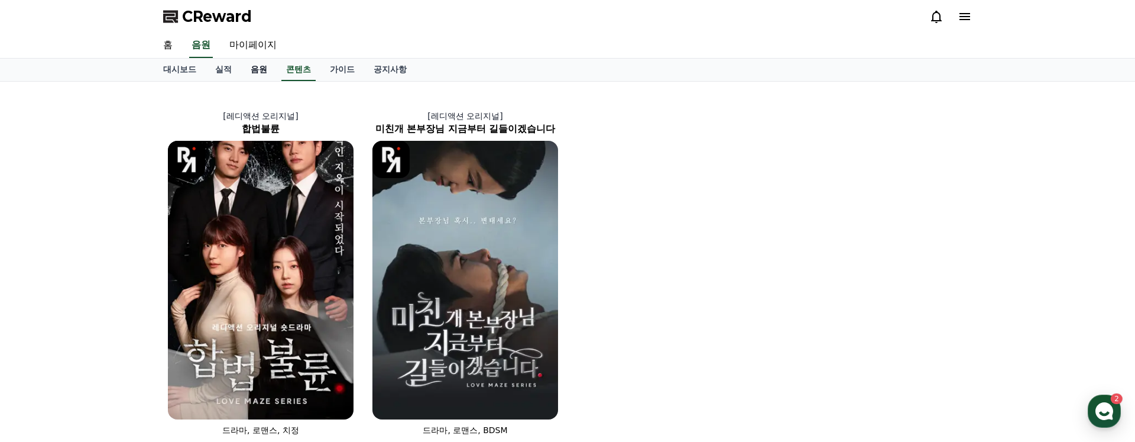
click at [244, 69] on link "음원" at bounding box center [258, 70] width 35 height 22
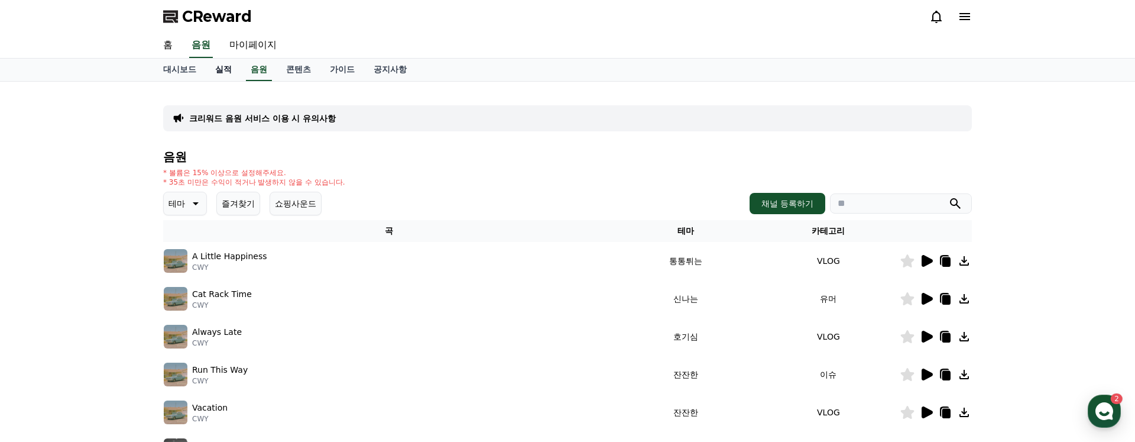
click at [212, 65] on link "실적" at bounding box center [223, 70] width 35 height 22
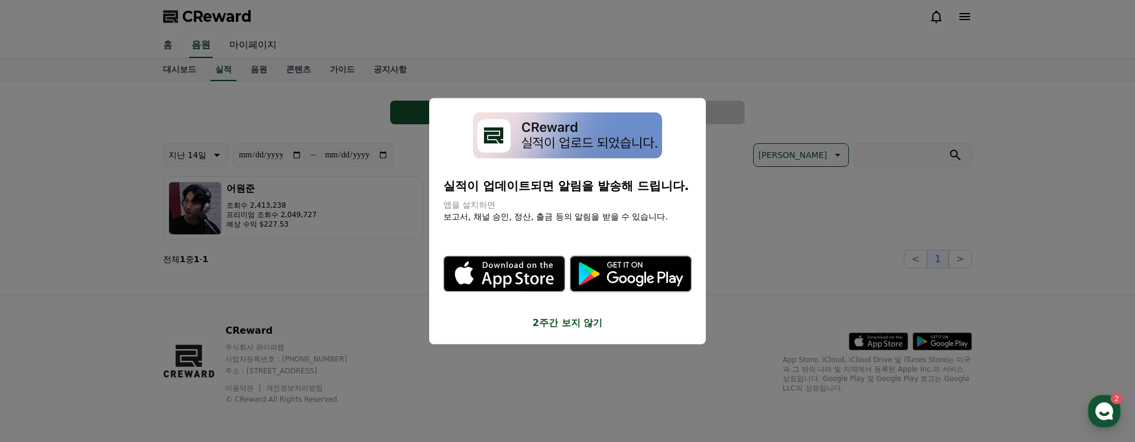
click at [824, 283] on button "close modal" at bounding box center [567, 221] width 1135 height 442
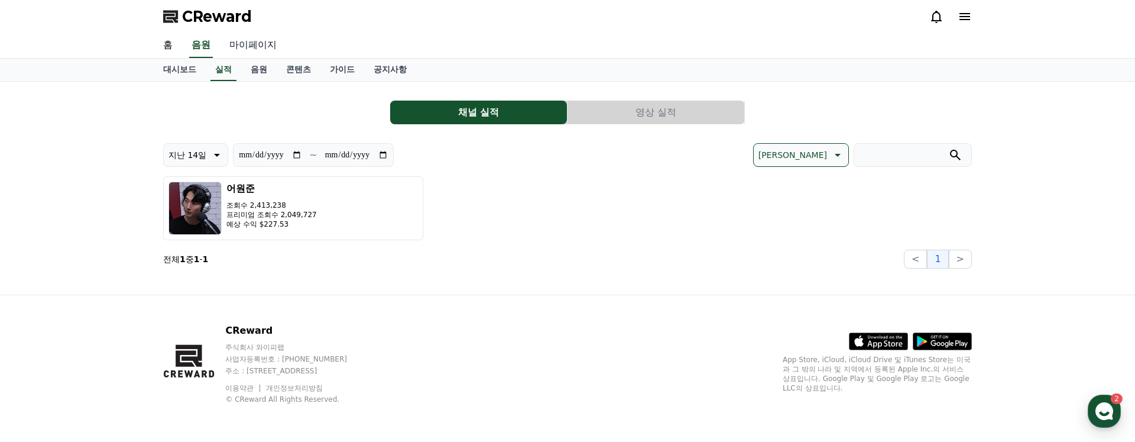
click at [223, 40] on link "마이페이지" at bounding box center [253, 45] width 66 height 25
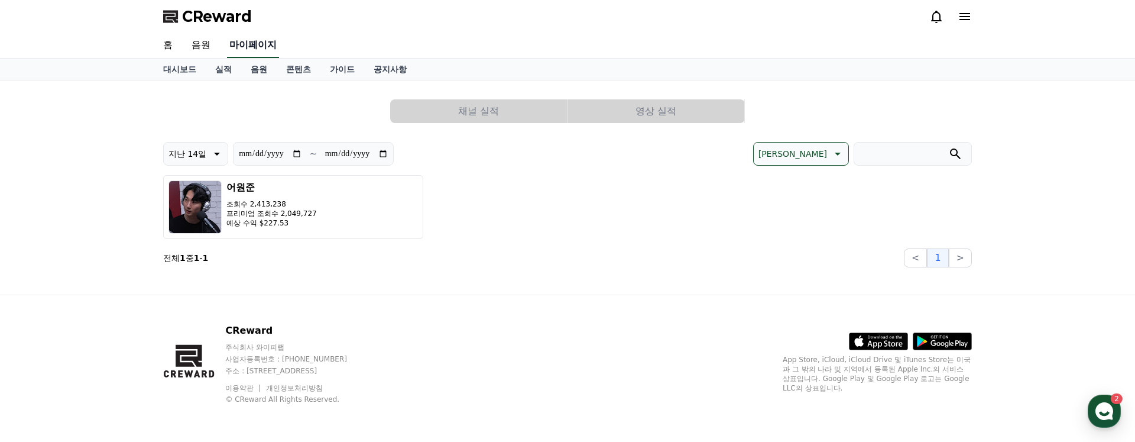
select select "**********"
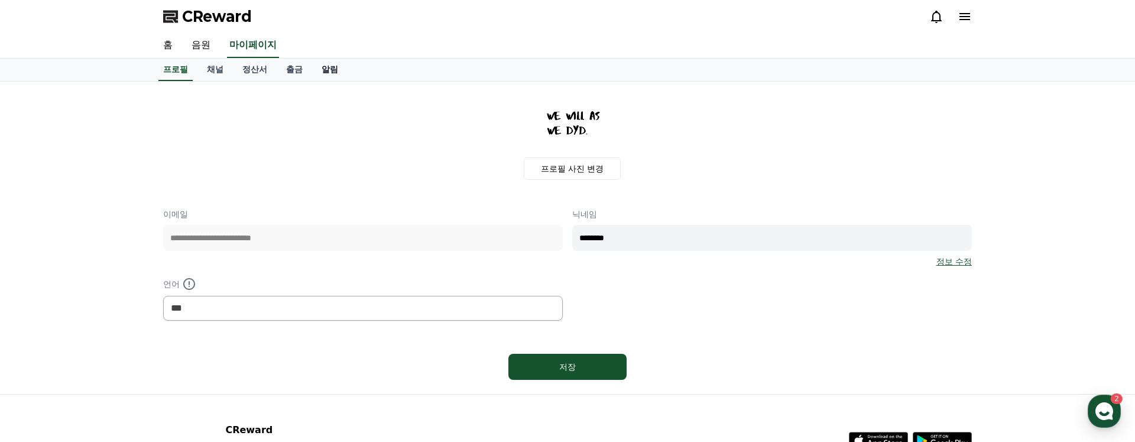
click at [313, 68] on link "알림" at bounding box center [329, 70] width 35 height 22
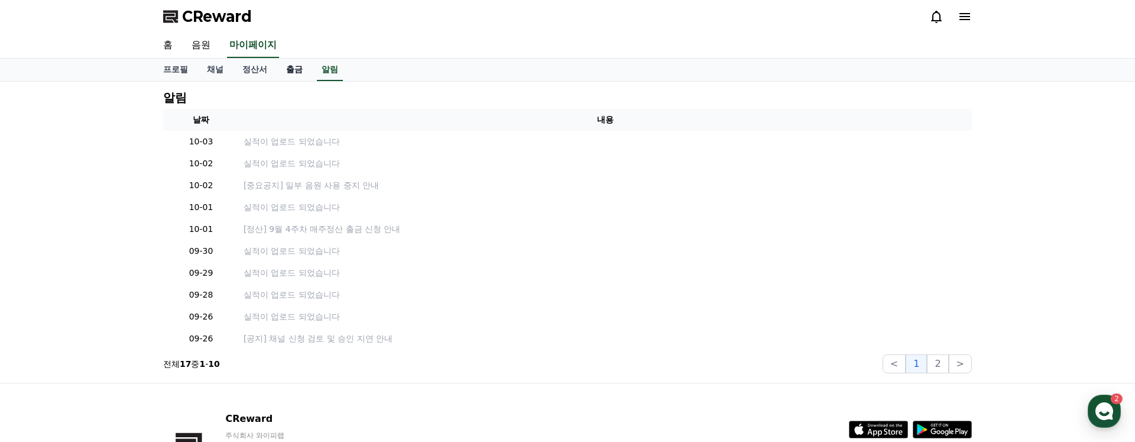
click at [283, 69] on link "출금" at bounding box center [294, 70] width 35 height 22
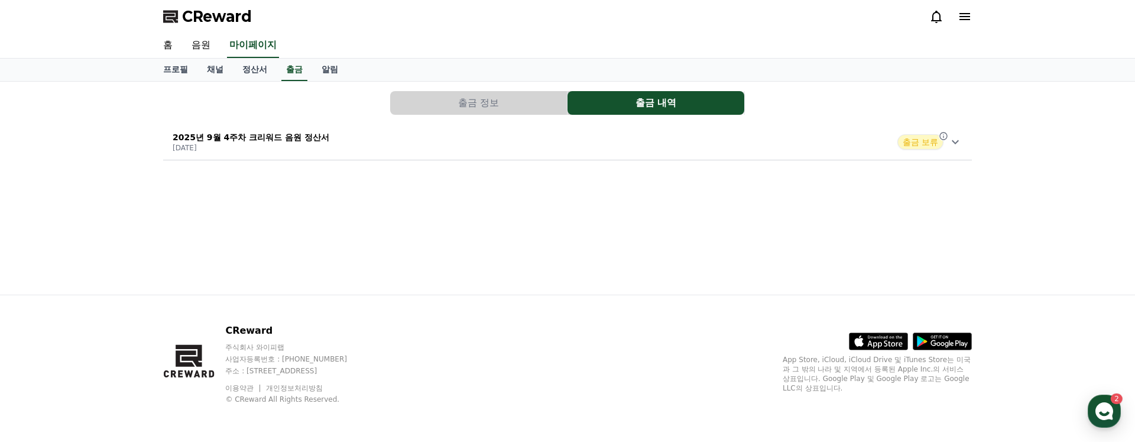
click at [347, 132] on div "2025년 9월 4주차 크리워드 음원 정산서 2025-10-01 출금 보류" at bounding box center [567, 142] width 809 height 31
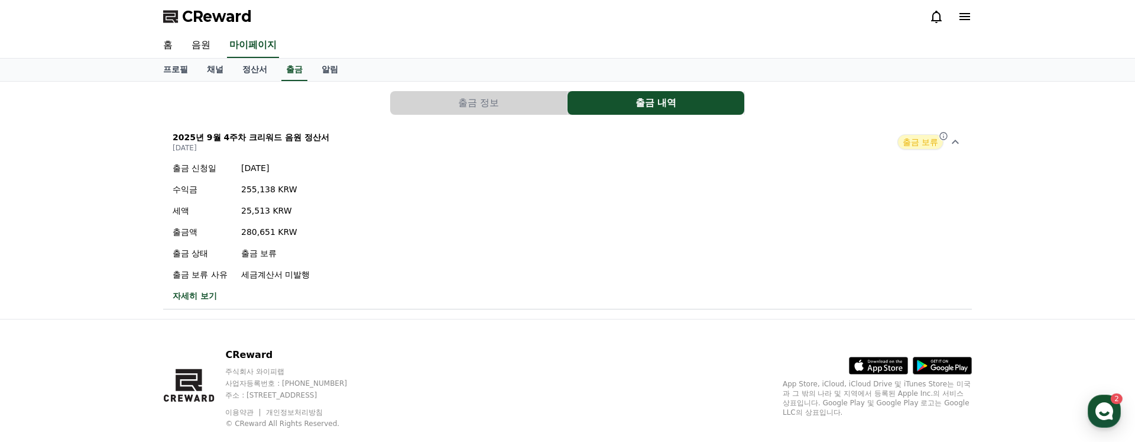
click at [281, 273] on p "세금계산서 미발행" at bounding box center [275, 274] width 69 height 12
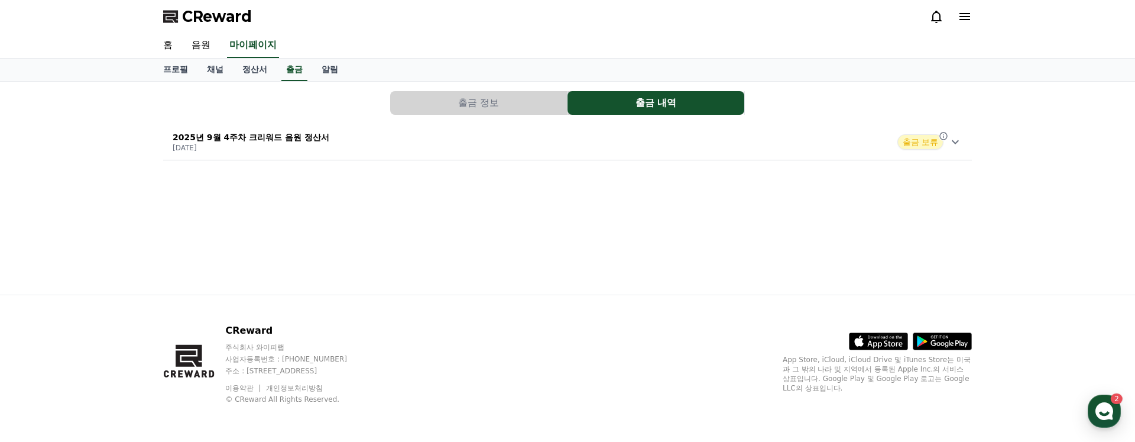
click at [313, 122] on div "출금 정보 출금 내역 2025년 9월 4주차 크리워드 음원 정산서 2025-10-01 출금 보류" at bounding box center [567, 125] width 818 height 79
click at [475, 98] on button "출금 정보" at bounding box center [478, 103] width 177 height 24
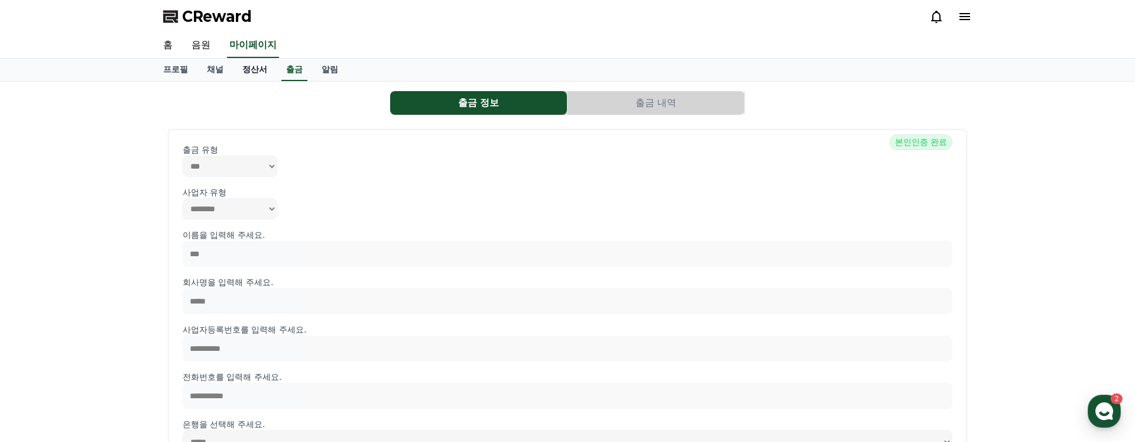
click at [244, 68] on link "정산서" at bounding box center [255, 70] width 44 height 22
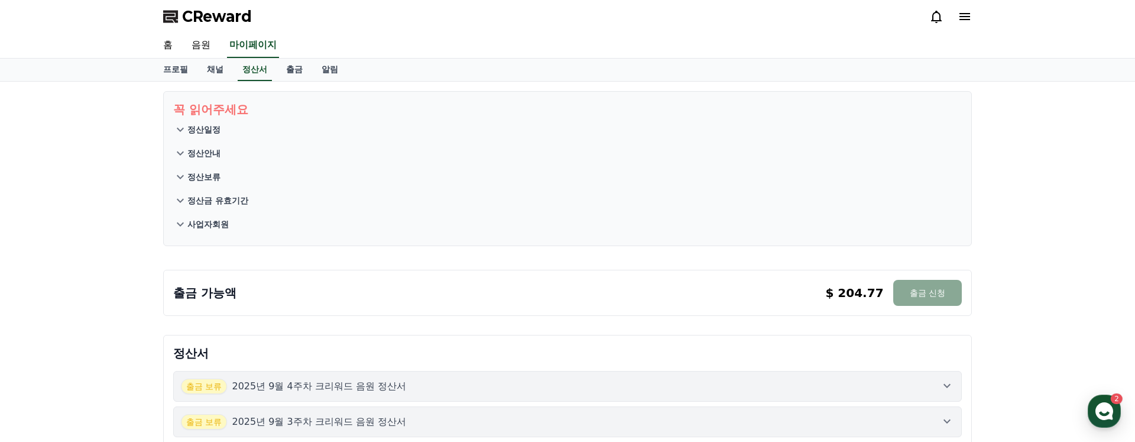
click at [209, 127] on p "정산일정" at bounding box center [203, 130] width 33 height 12
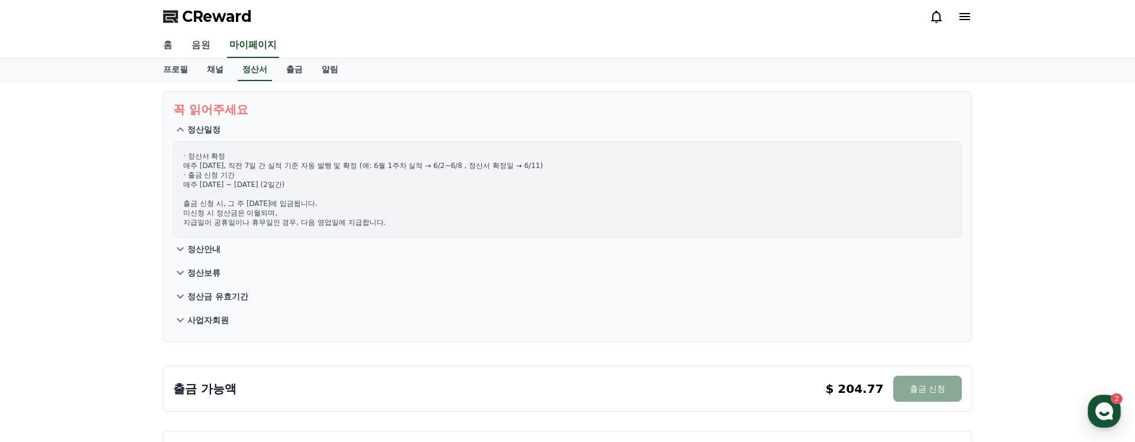
click at [206, 246] on p "정산안내" at bounding box center [203, 249] width 33 height 12
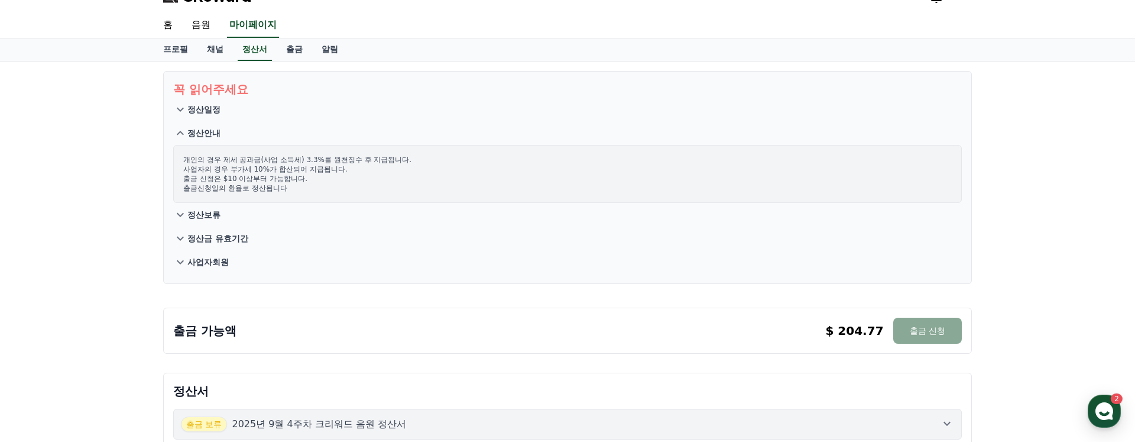
scroll to position [21, 0]
click at [207, 214] on p "정산보류" at bounding box center [203, 214] width 33 height 12
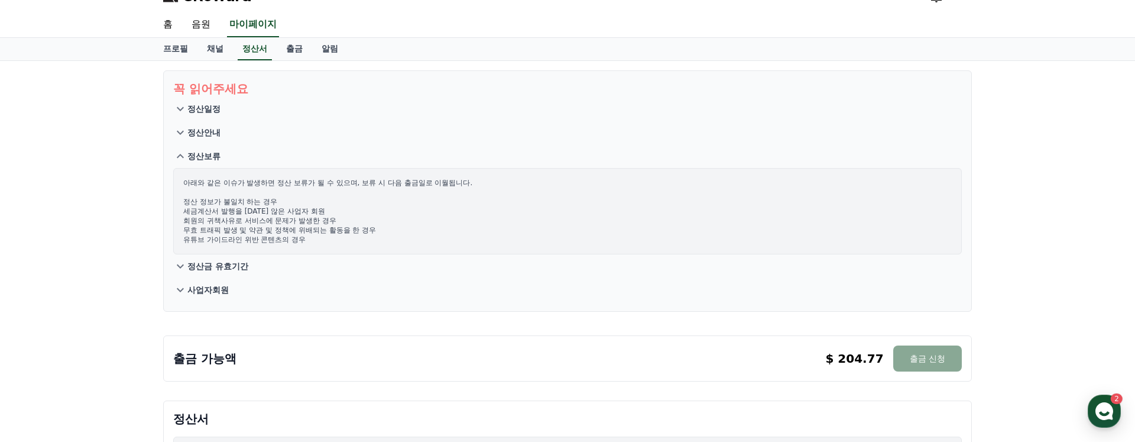
click at [229, 266] on p "정산금 유효기간" at bounding box center [217, 266] width 61 height 12
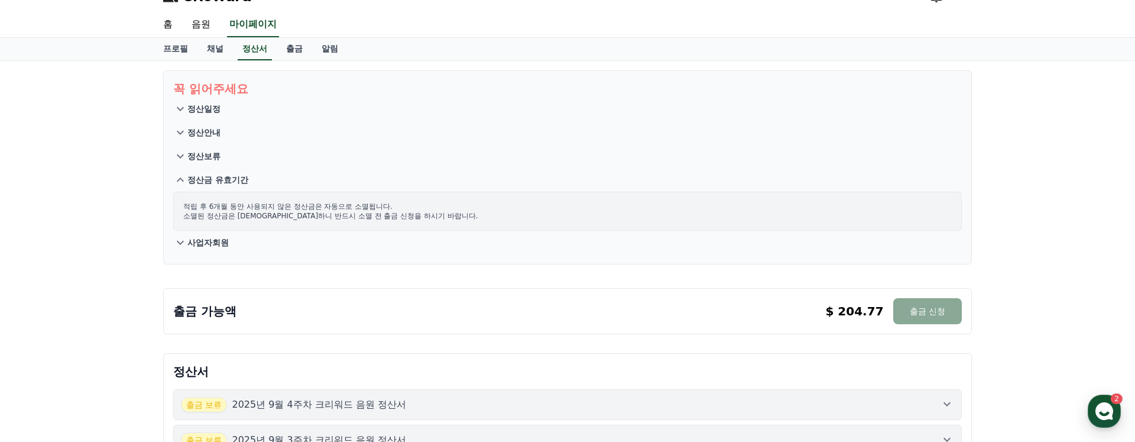
click at [215, 247] on p "사업자회원" at bounding box center [207, 242] width 41 height 12
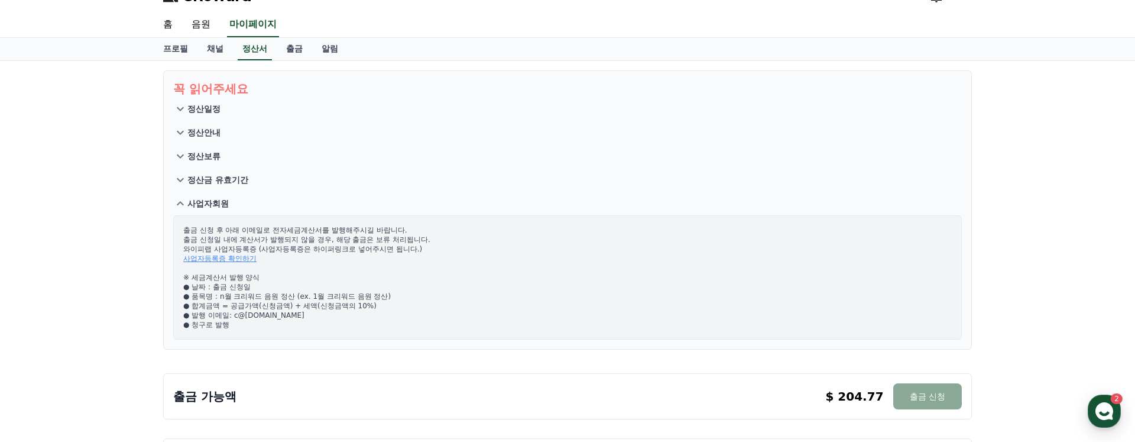
drag, startPoint x: 196, startPoint y: 229, endPoint x: 346, endPoint y: 249, distance: 151.0
click at [346, 249] on p "출금 신청 후 아래 이메일로 전자세금계산서를 발행해주시길 바랍니다. 출금 신청일 내에 계산서가 발행되지 않을 경우, 해당 출금은 보류 처리됩니…" at bounding box center [567, 277] width 768 height 104
click at [216, 257] on link "사업자등록증 확인하기" at bounding box center [219, 258] width 73 height 8
drag, startPoint x: 221, startPoint y: 290, endPoint x: 307, endPoint y: 310, distance: 88.0
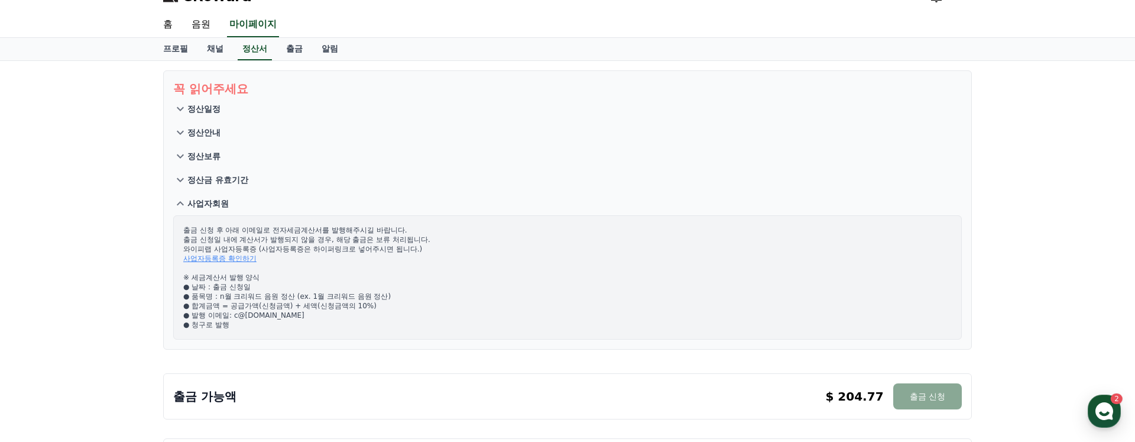
click at [307, 310] on p "출금 신청 후 아래 이메일로 전자세금계산서를 발행해주시길 바랍니다. 출금 신청일 내에 계산서가 발행되지 않을 경우, 해당 출금은 보류 처리됩니…" at bounding box center [567, 277] width 768 height 104
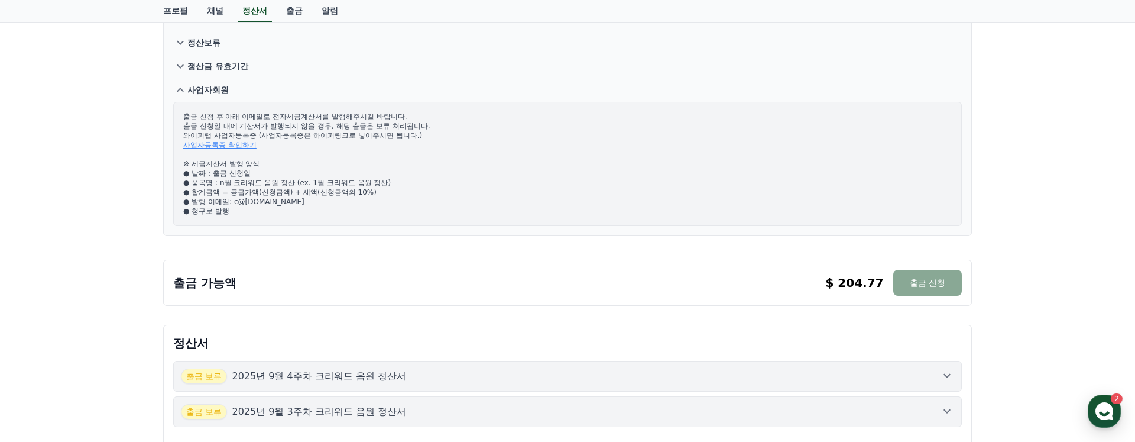
scroll to position [76, 0]
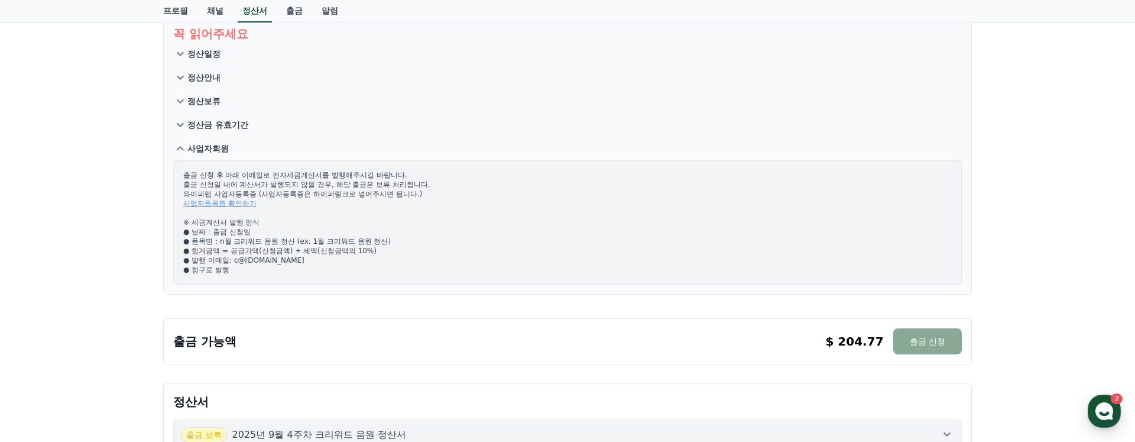
click at [410, 269] on p "출금 신청 후 아래 이메일로 전자세금계산서를 발행해주시길 바랍니다. 출금 신청일 내에 계산서가 발행되지 않을 경우, 해당 출금은 보류 처리됩니…" at bounding box center [567, 222] width 768 height 104
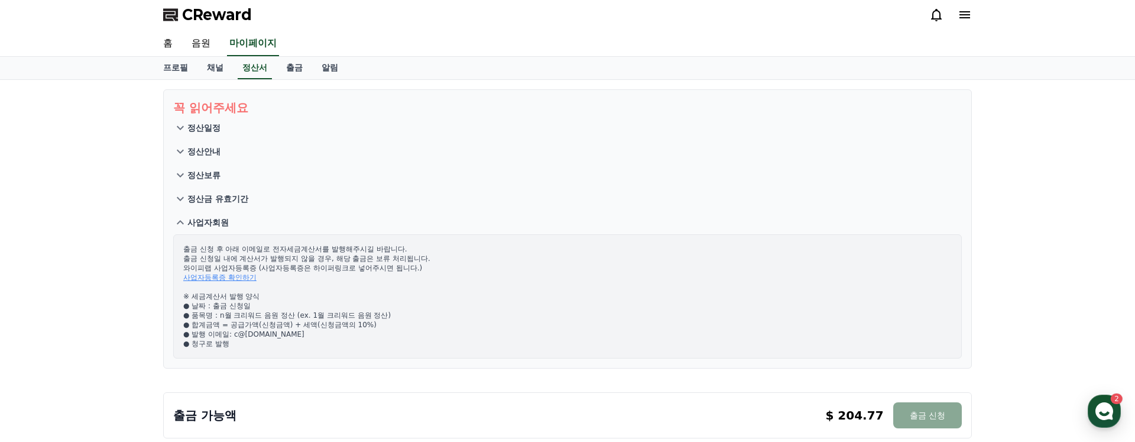
scroll to position [0, 0]
